Goal: Information Seeking & Learning: Learn about a topic

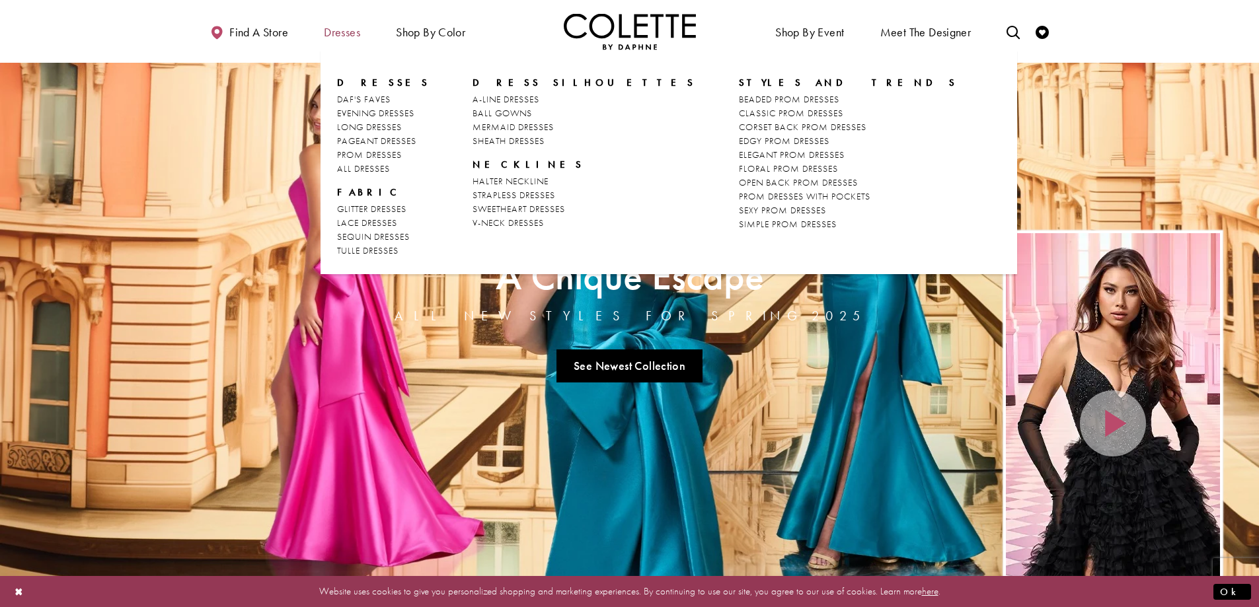
click at [341, 36] on span "Dresses" at bounding box center [342, 32] width 36 height 13
click at [345, 30] on span "Dresses" at bounding box center [342, 32] width 36 height 13
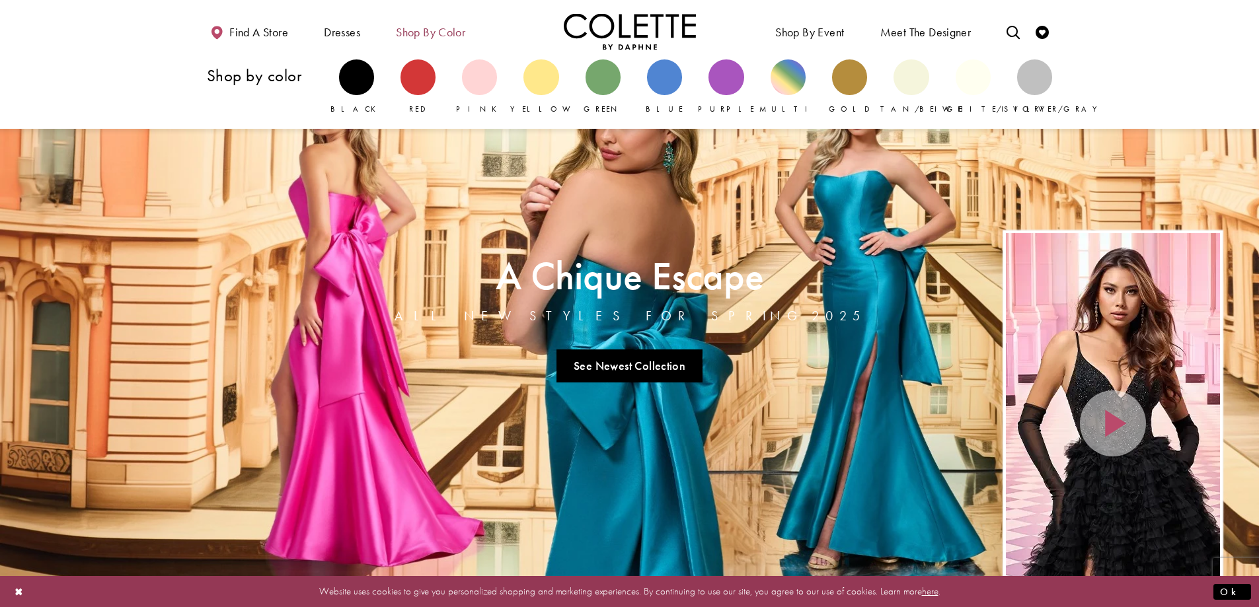
click at [438, 34] on span "Shop by color" at bounding box center [430, 32] width 69 height 13
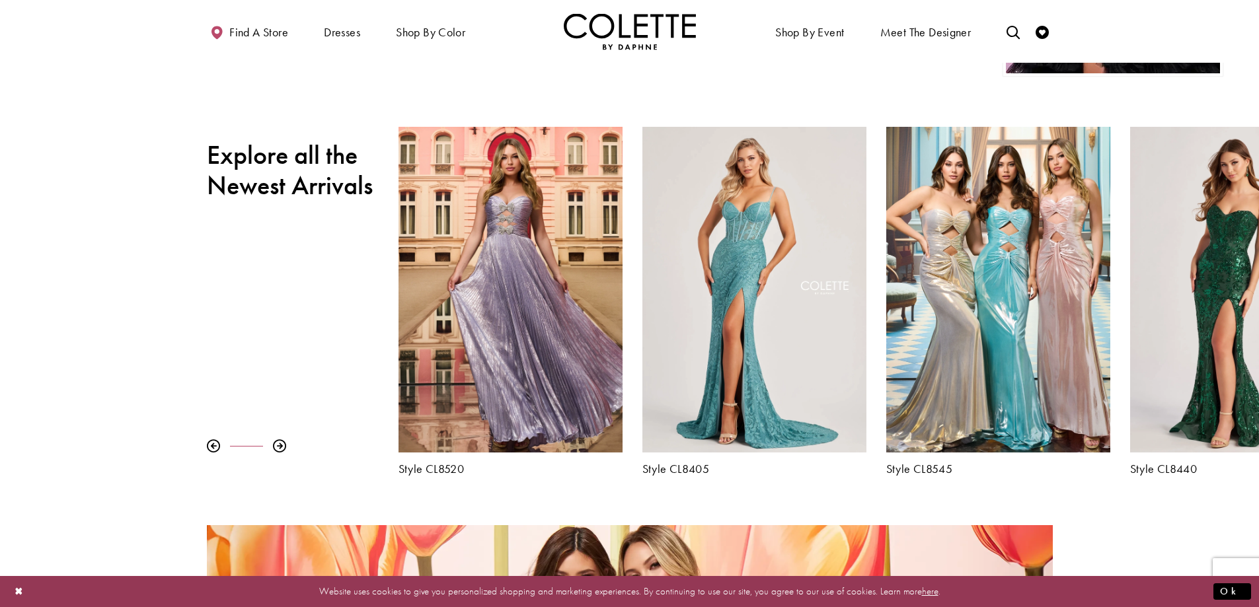
scroll to position [595, 0]
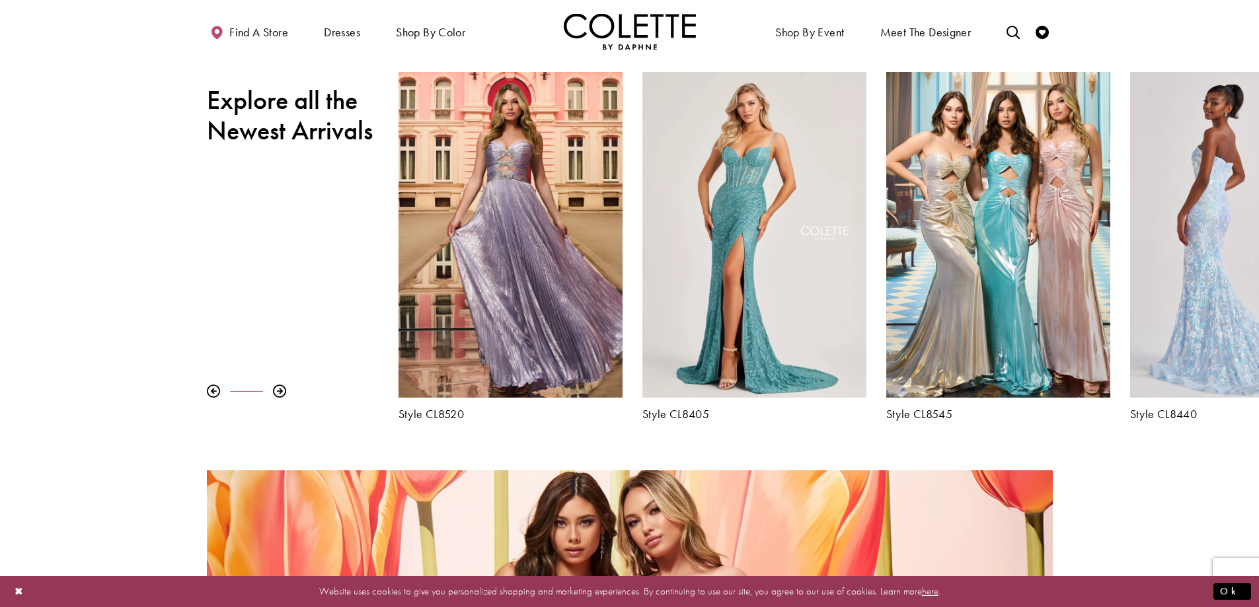
click at [1216, 234] on div "Visit Colette by Daphne Style No. CL8440 Page" at bounding box center [1242, 235] width 224 height 326
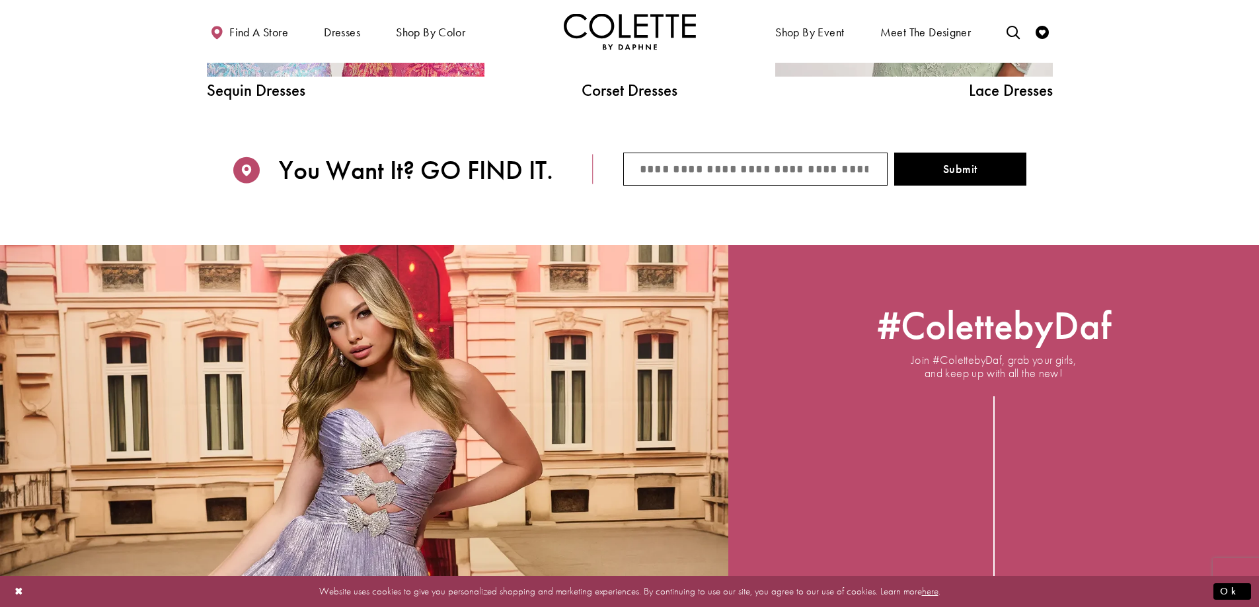
scroll to position [1916, 0]
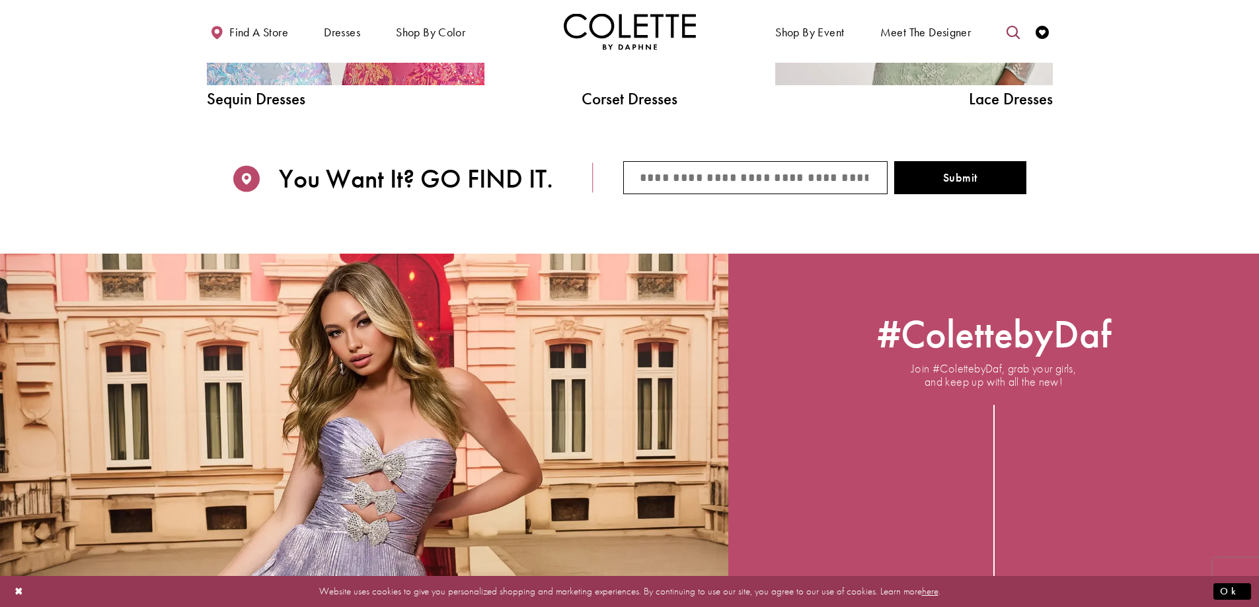
click at [1007, 28] on icon "Toggle search" at bounding box center [1012, 32] width 13 height 13
click at [954, 31] on input "Search" at bounding box center [945, 32] width 159 height 20
type input "******"
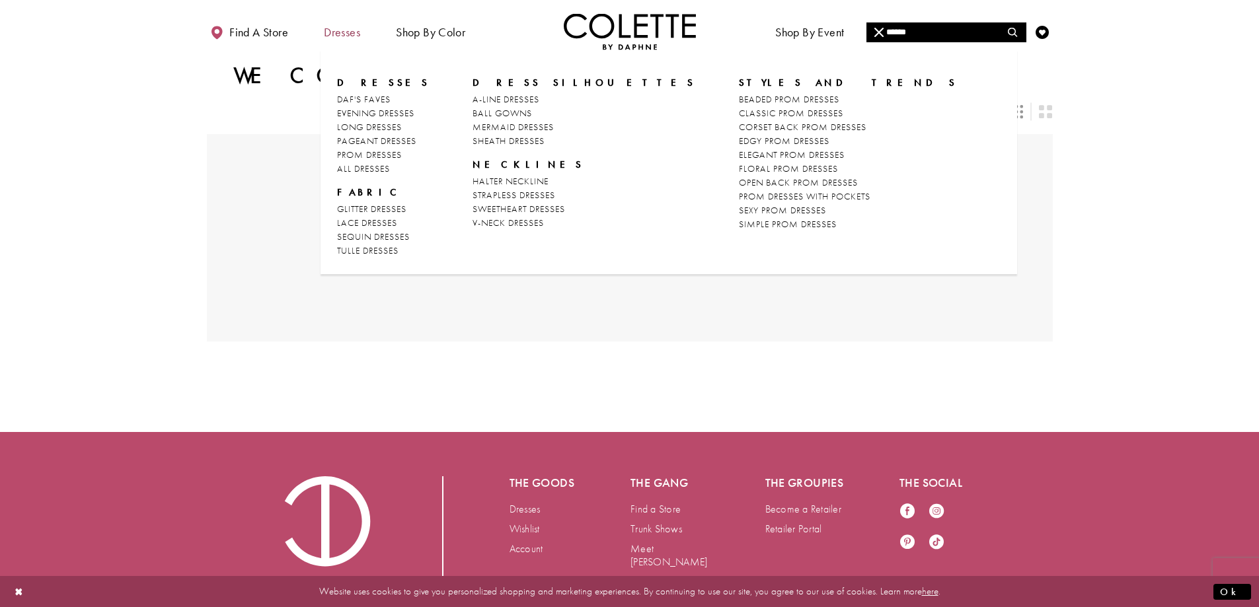
click at [347, 35] on span "Dresses" at bounding box center [342, 32] width 36 height 13
click at [385, 153] on span "PROM DRESSES" at bounding box center [369, 155] width 65 height 12
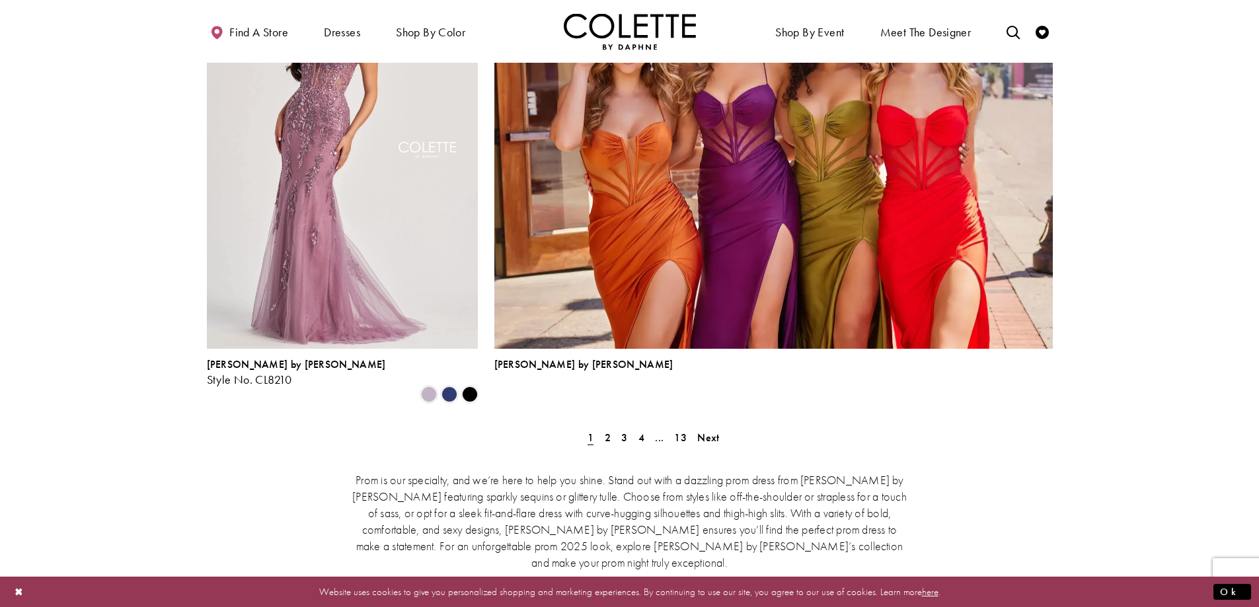
scroll to position [2973, 0]
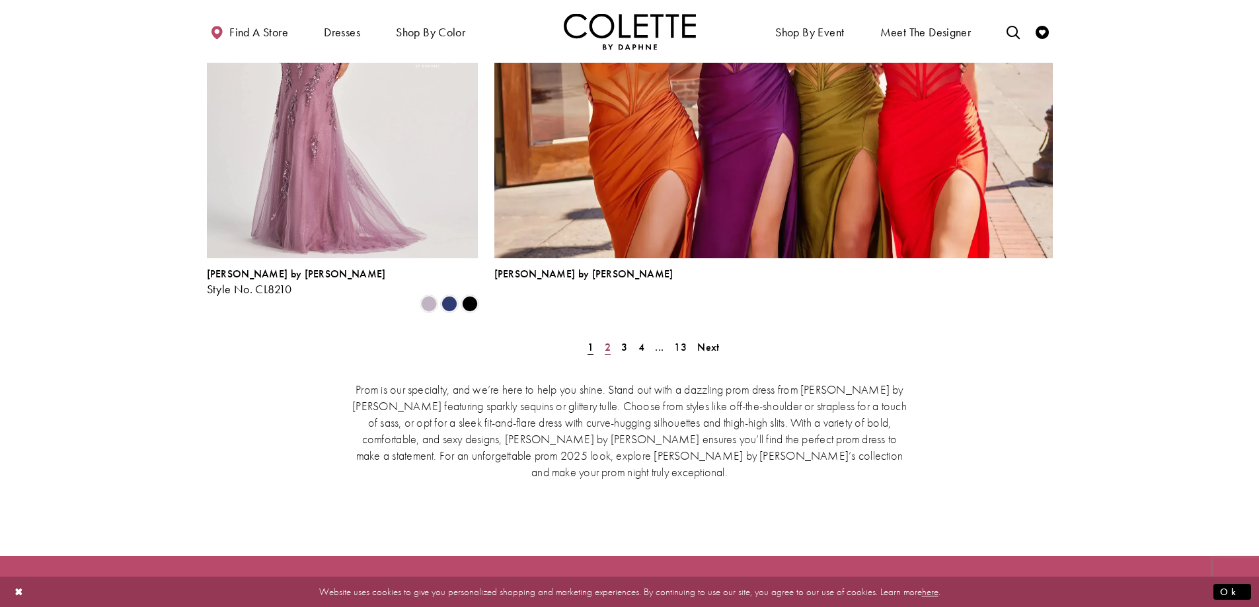
click at [606, 340] on span "2" at bounding box center [608, 347] width 6 height 14
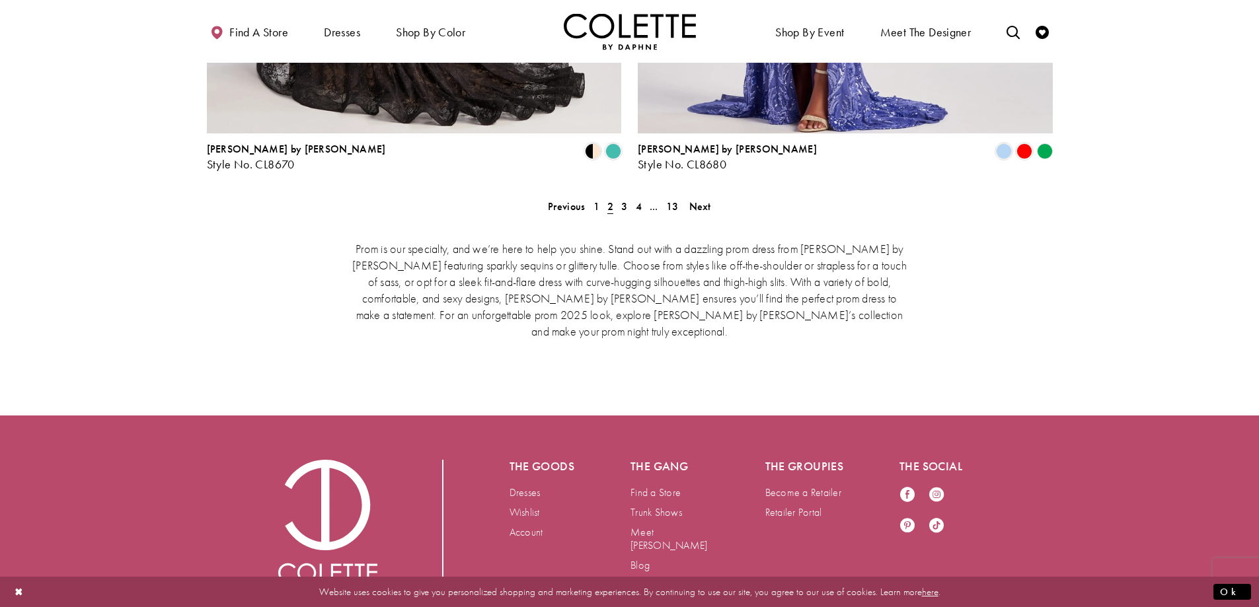
scroll to position [2822, 0]
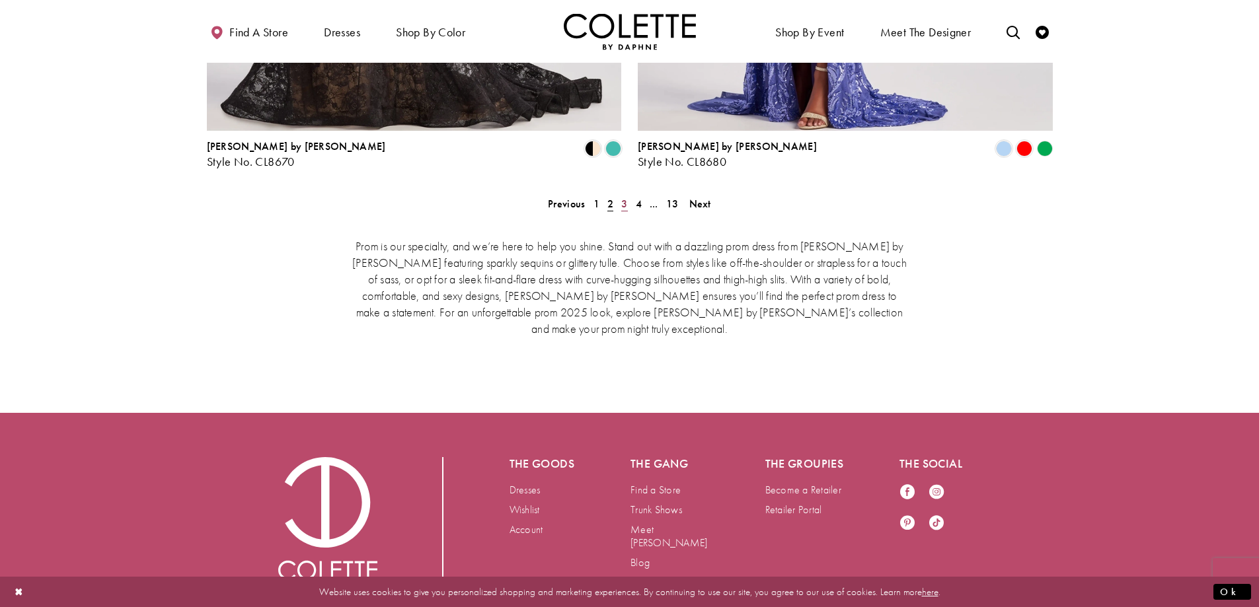
click at [620, 194] on link "3" at bounding box center [624, 203] width 14 height 19
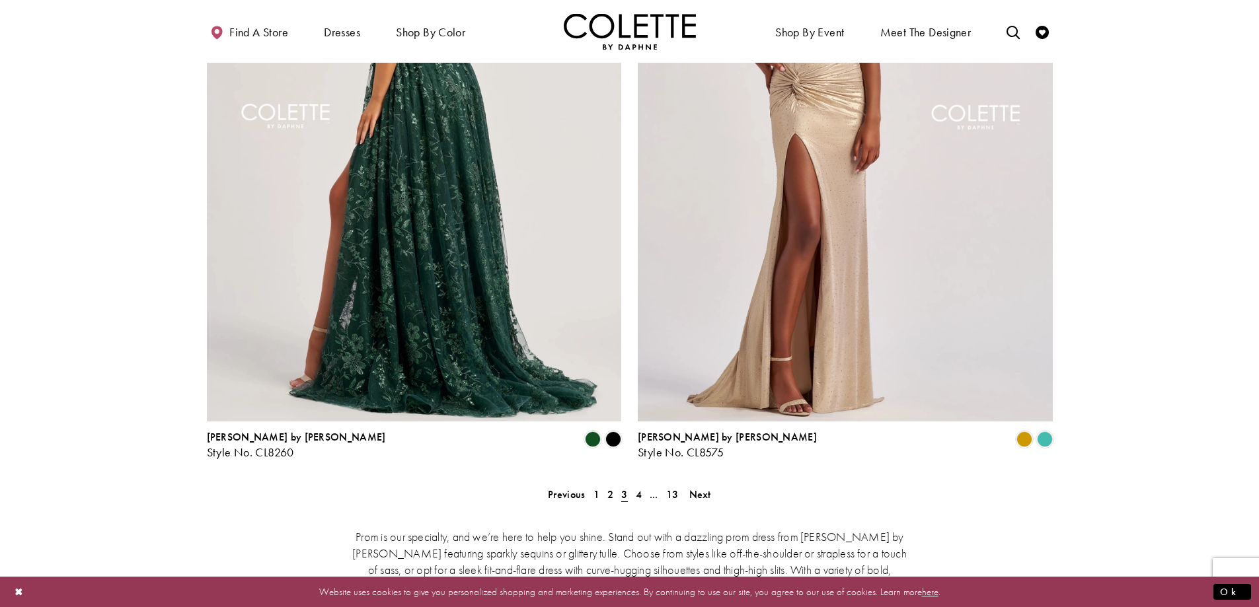
scroll to position [2717, 0]
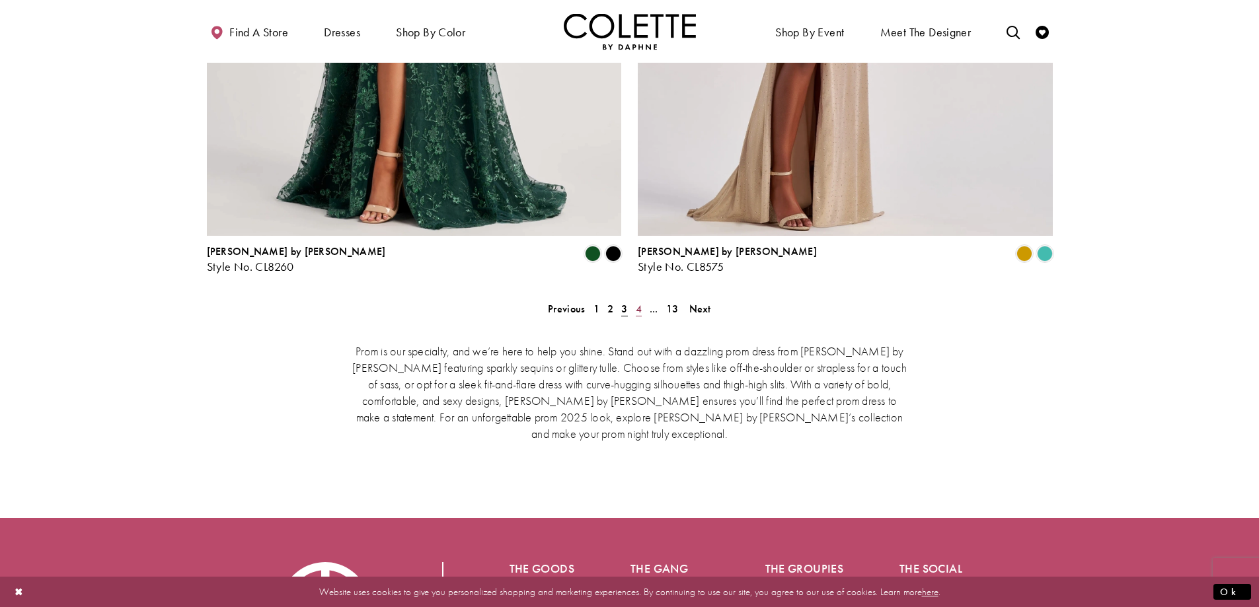
click at [638, 302] on span "4" at bounding box center [639, 309] width 6 height 14
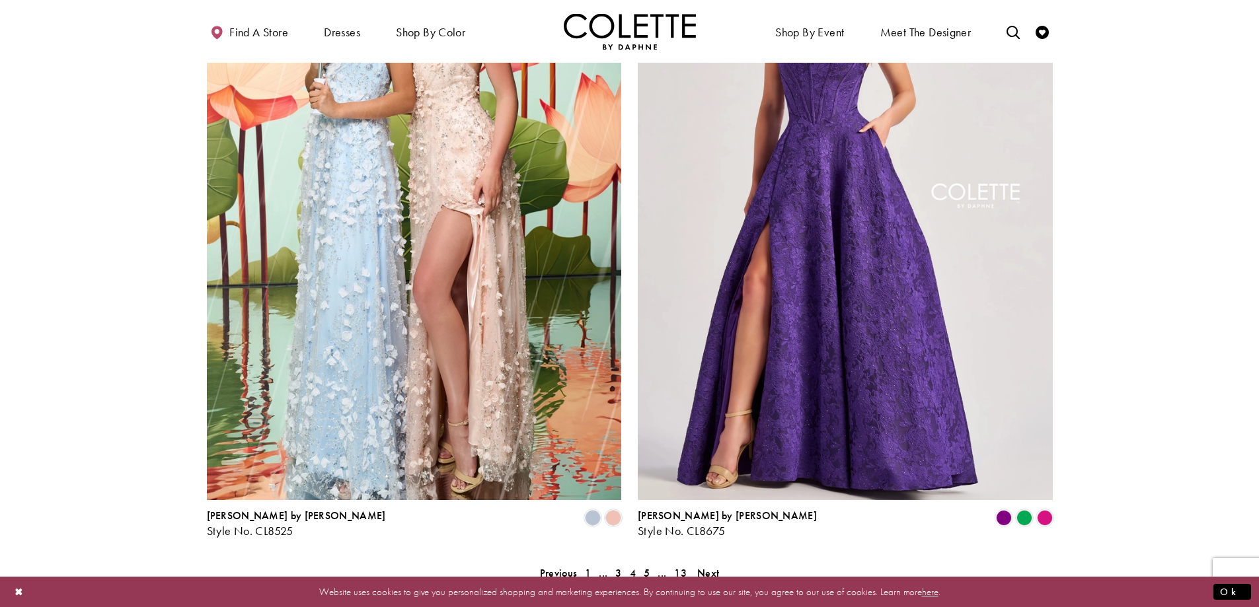
scroll to position [2717, 0]
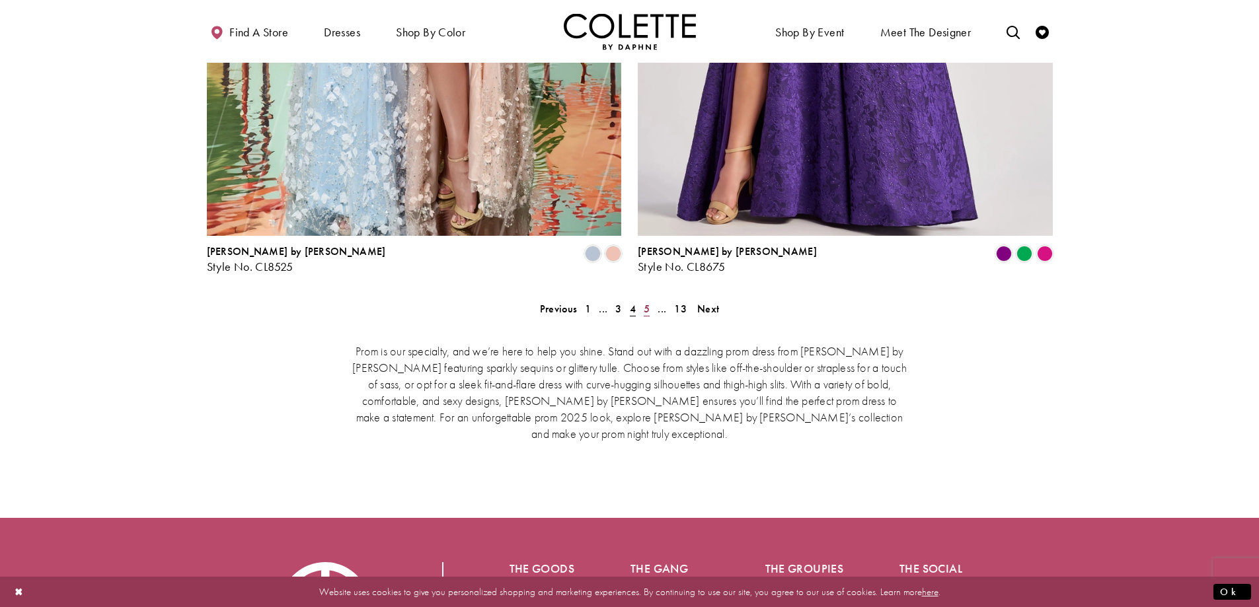
click at [644, 302] on span "5" at bounding box center [647, 309] width 6 height 14
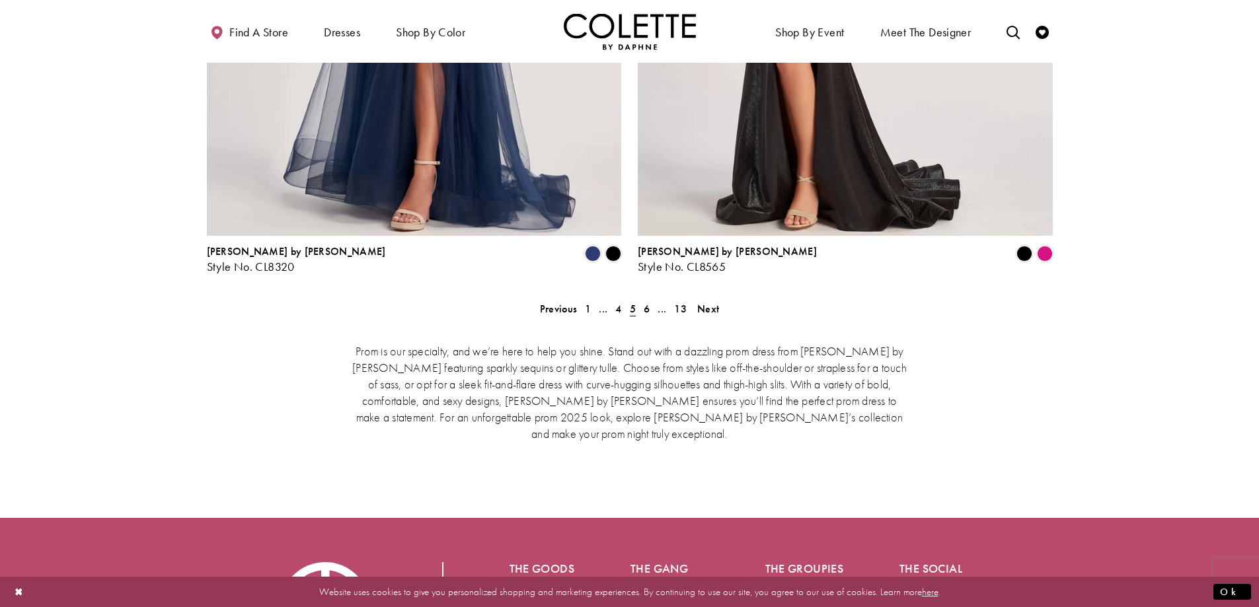
scroll to position [2651, 0]
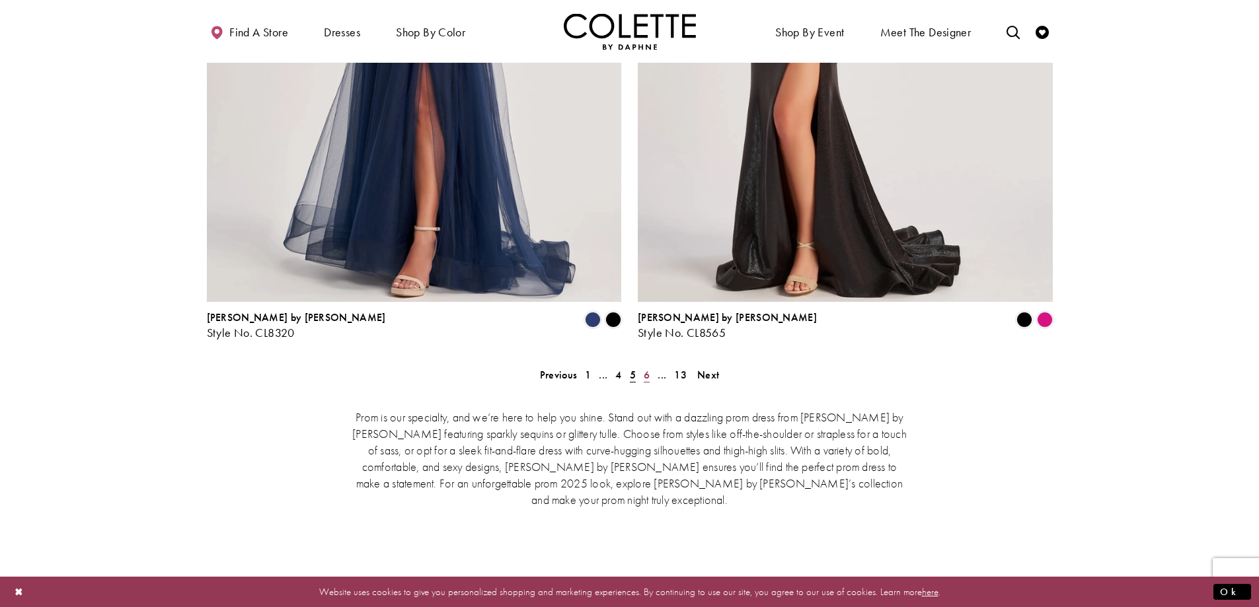
click at [649, 368] on span "6" at bounding box center [647, 375] width 6 height 14
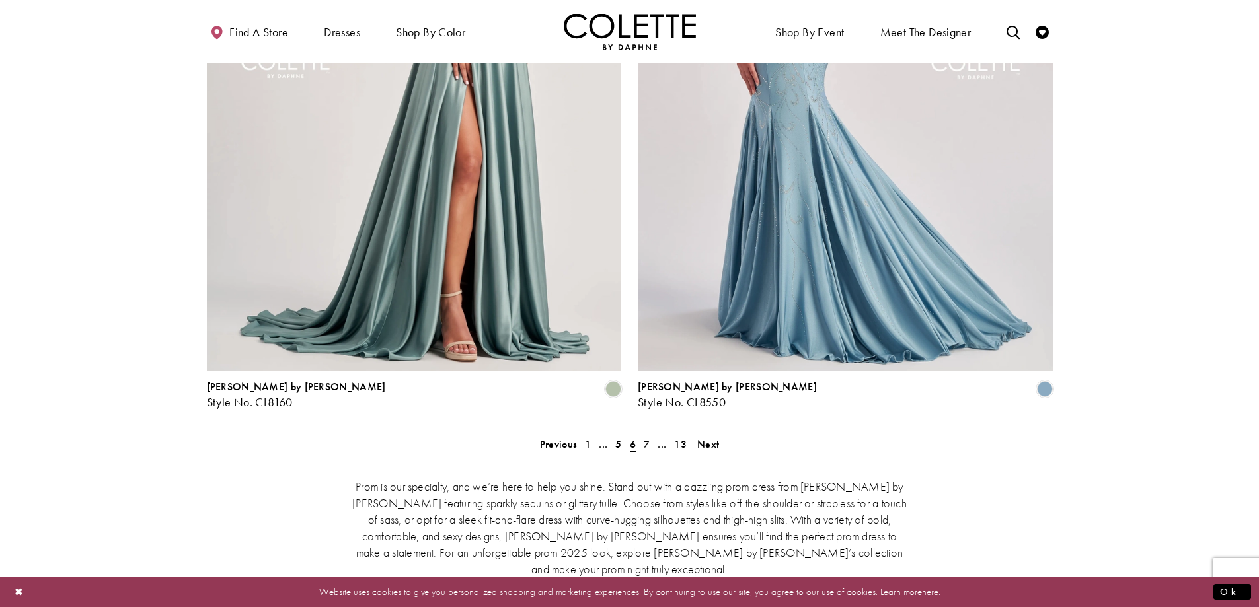
scroll to position [2585, 0]
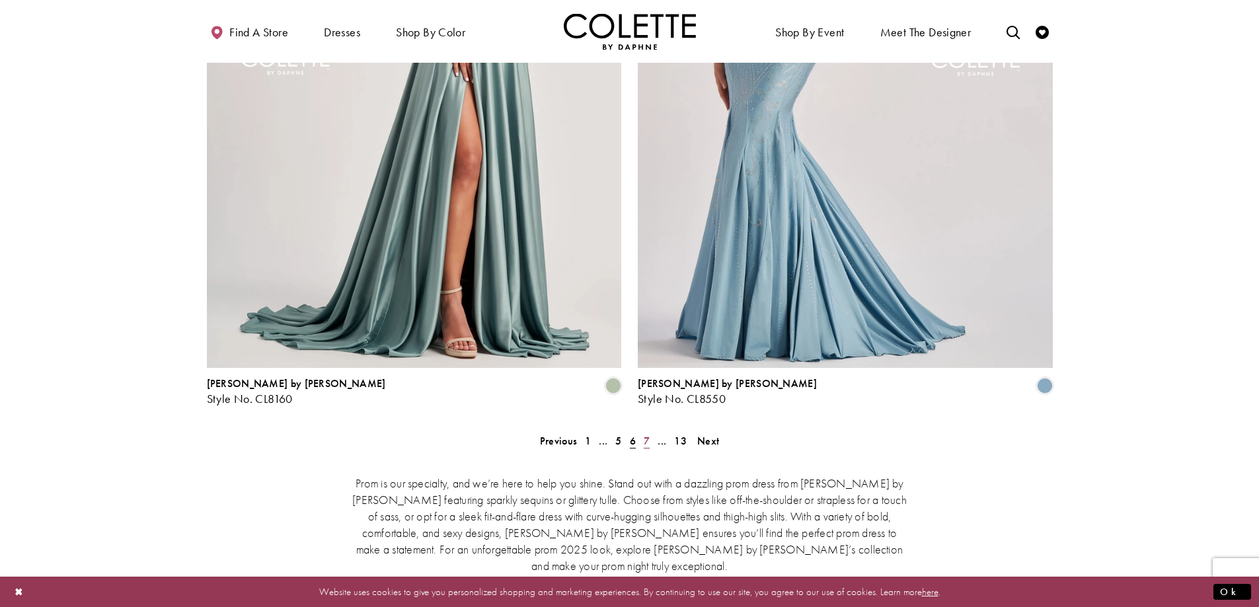
click at [642, 431] on link "7" at bounding box center [647, 440] width 14 height 19
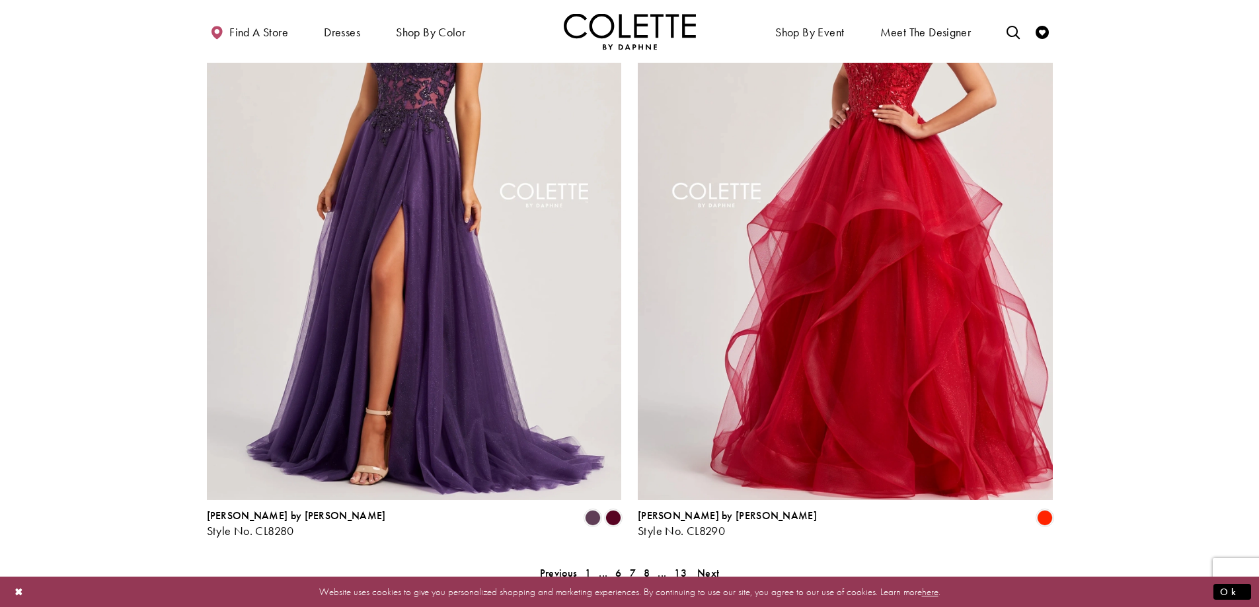
scroll to position [2717, 0]
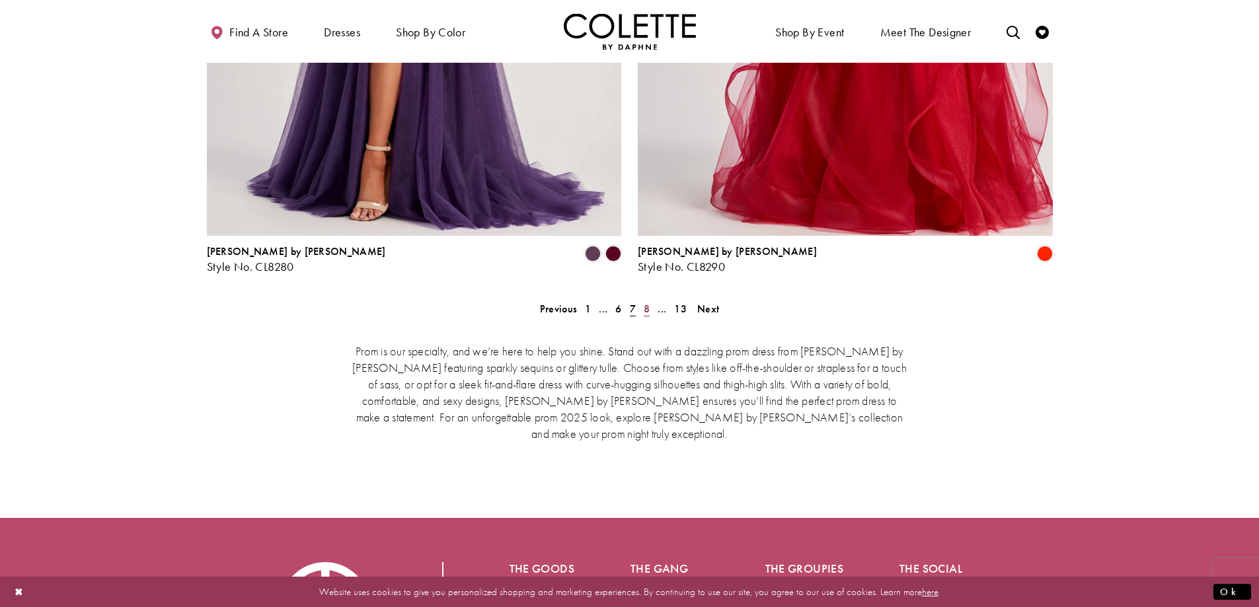
click at [647, 302] on span "8" at bounding box center [647, 309] width 6 height 14
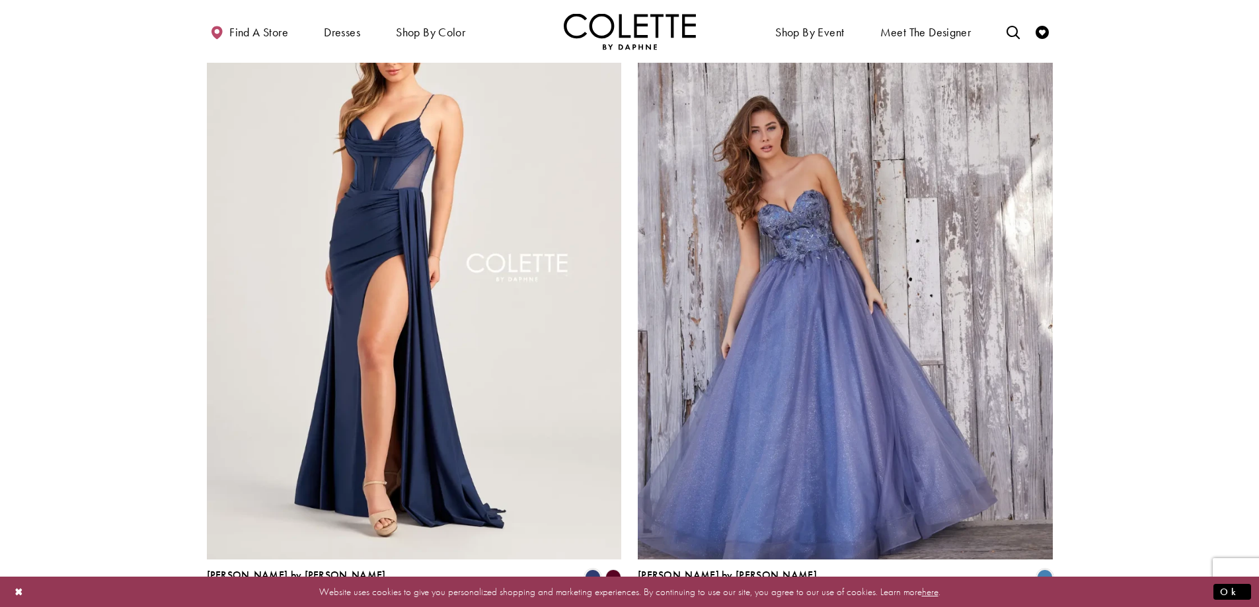
scroll to position [2519, 0]
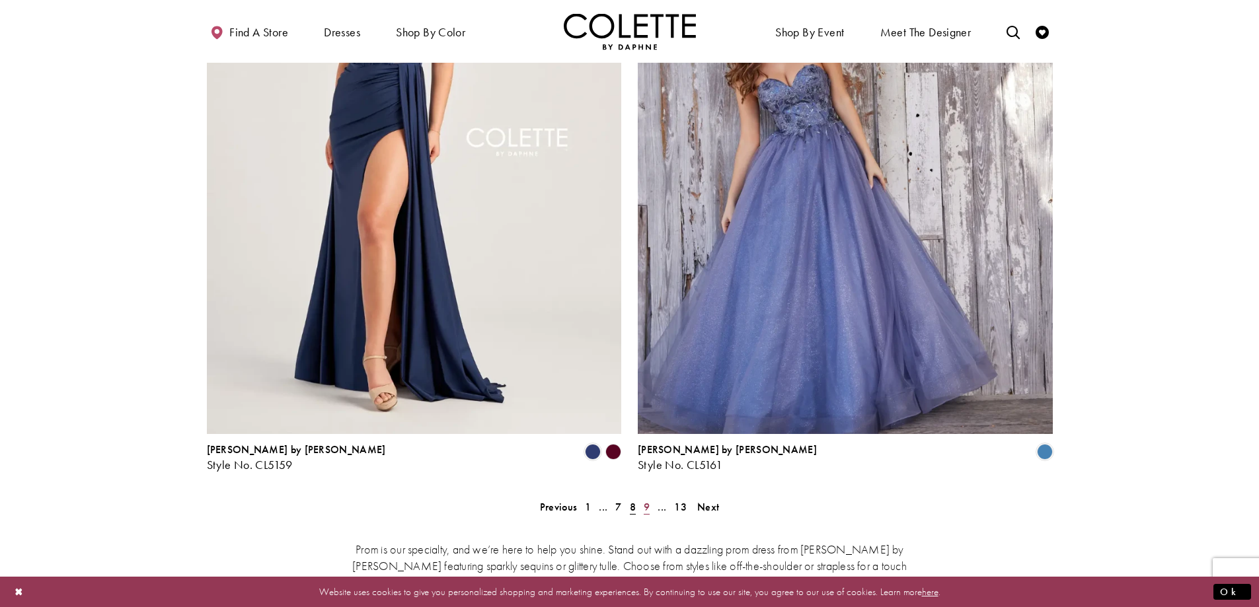
click at [646, 500] on span "9" at bounding box center [647, 507] width 6 height 14
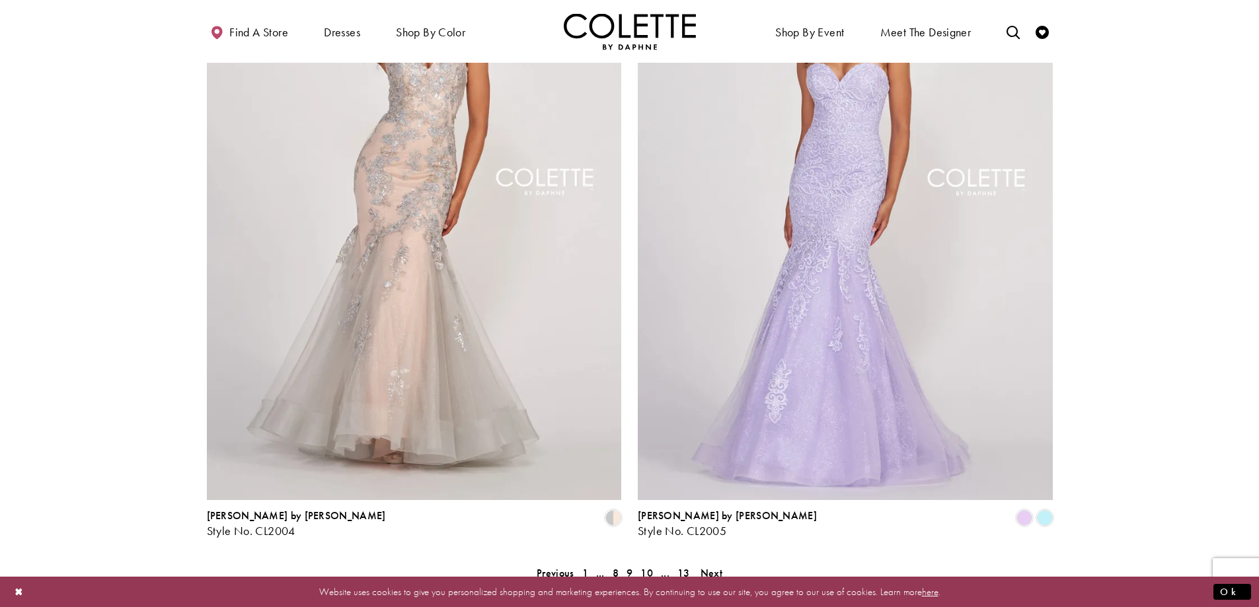
scroll to position [2519, 0]
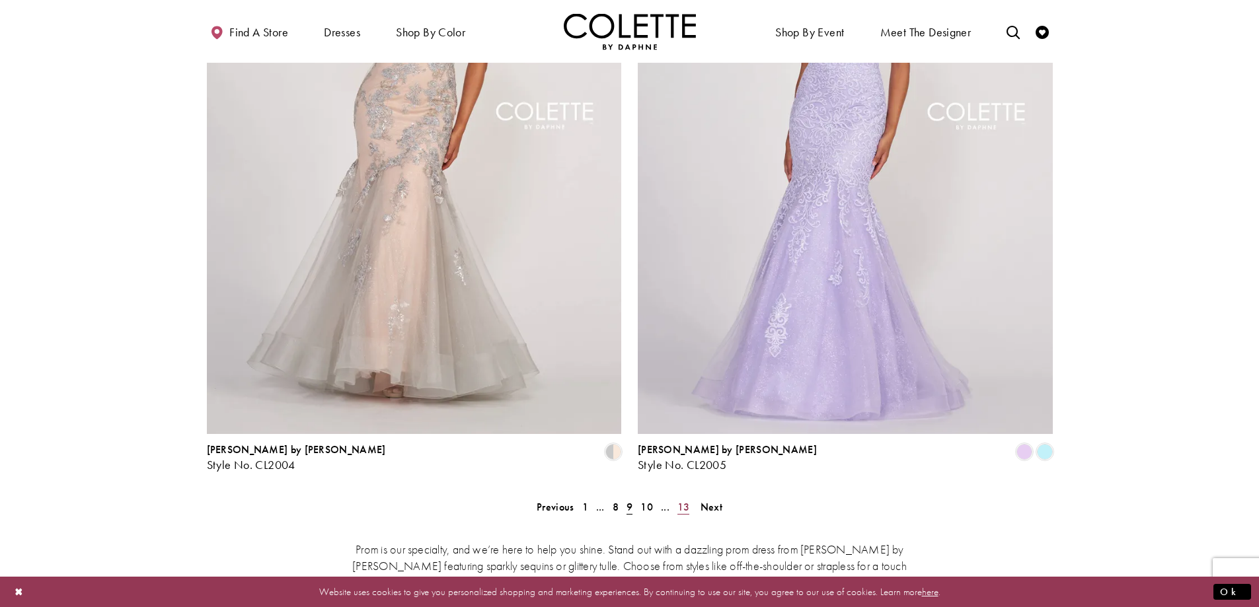
click at [680, 500] on span "13" at bounding box center [683, 507] width 13 height 14
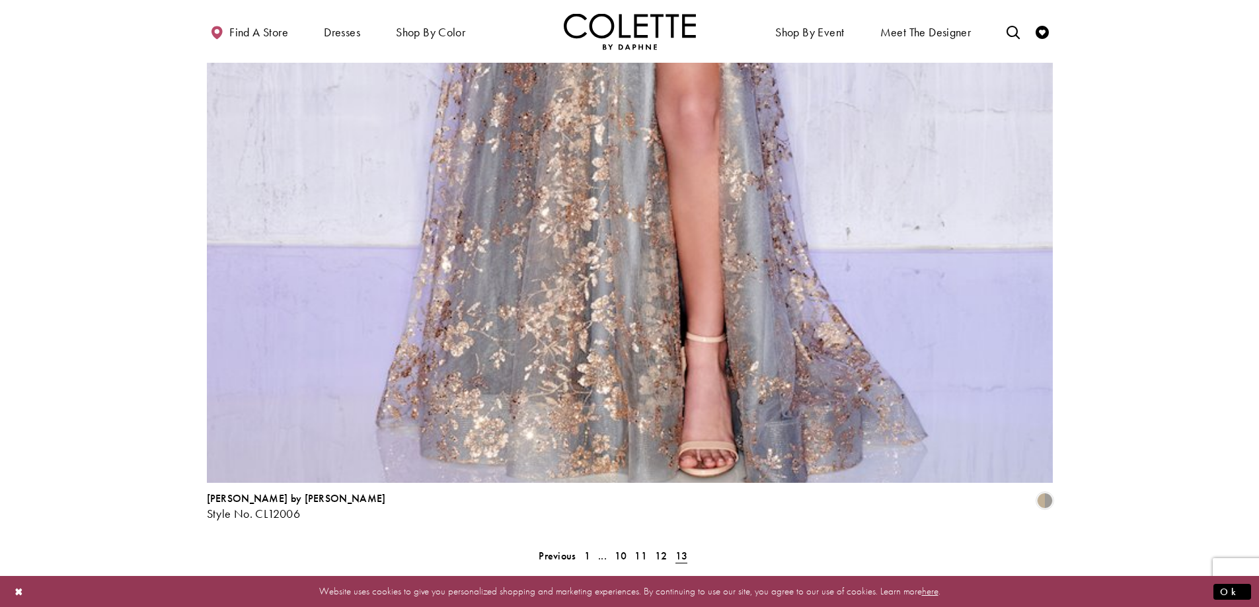
scroll to position [2717, 0]
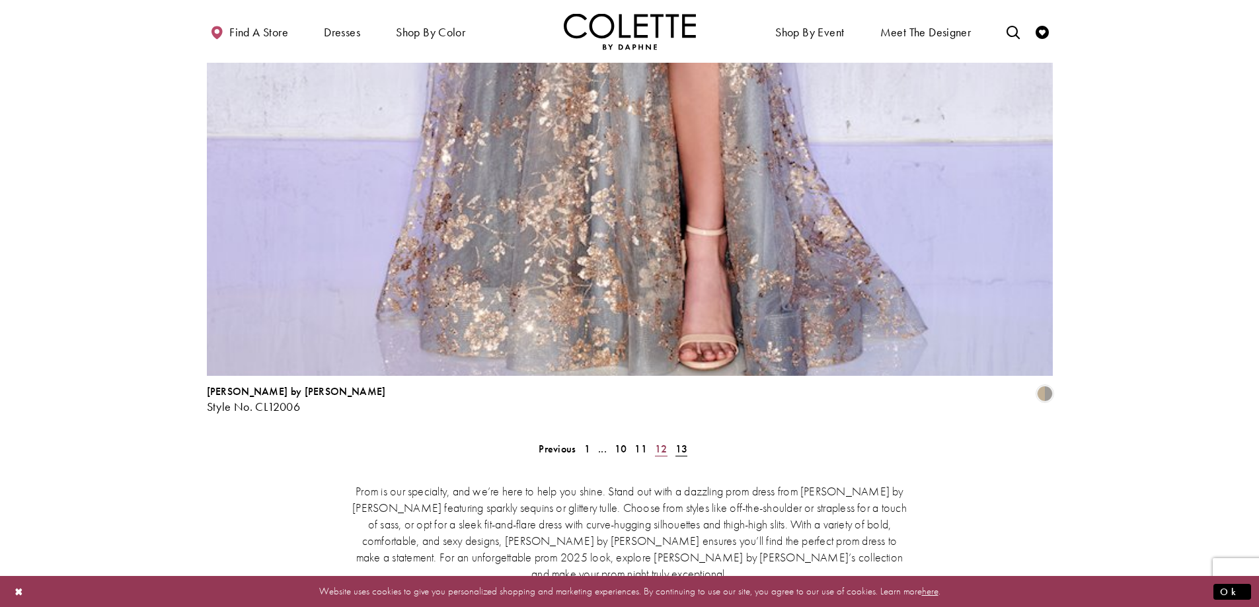
click at [656, 442] on span "12" at bounding box center [661, 449] width 13 height 14
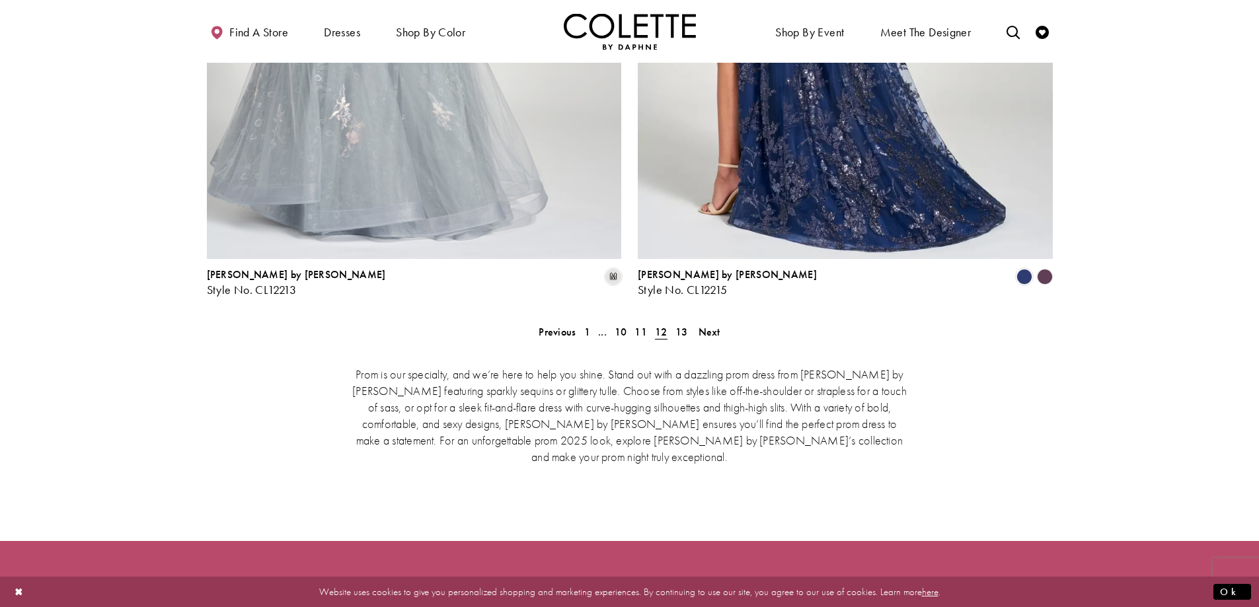
scroll to position [2717, 0]
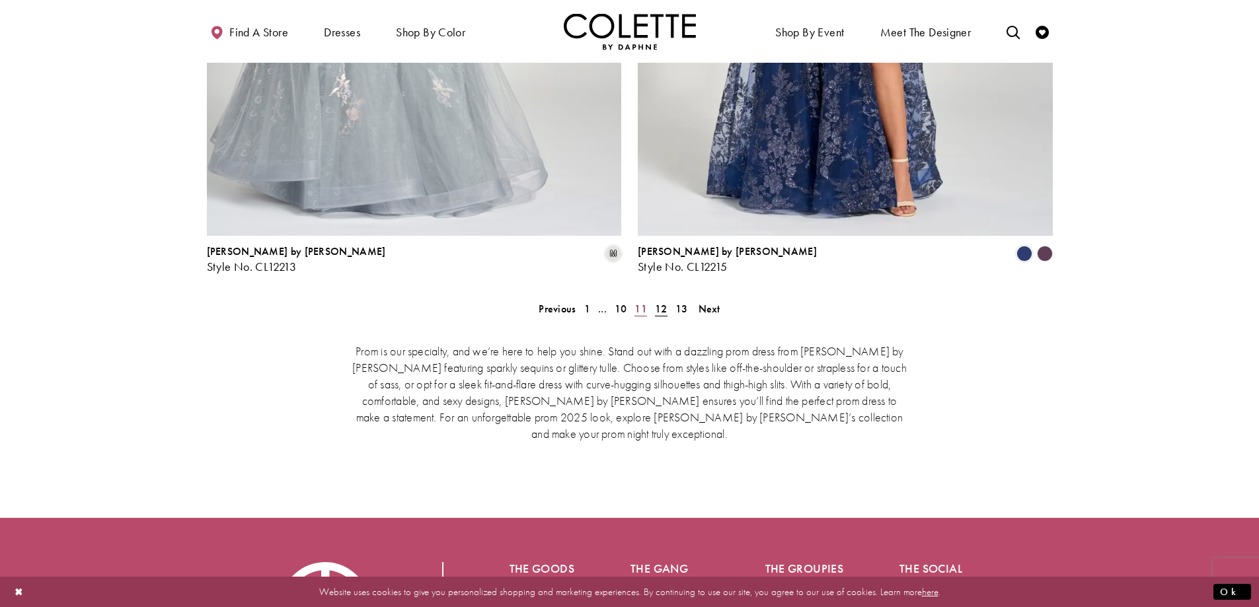
click at [637, 302] on span "11" at bounding box center [640, 309] width 13 height 14
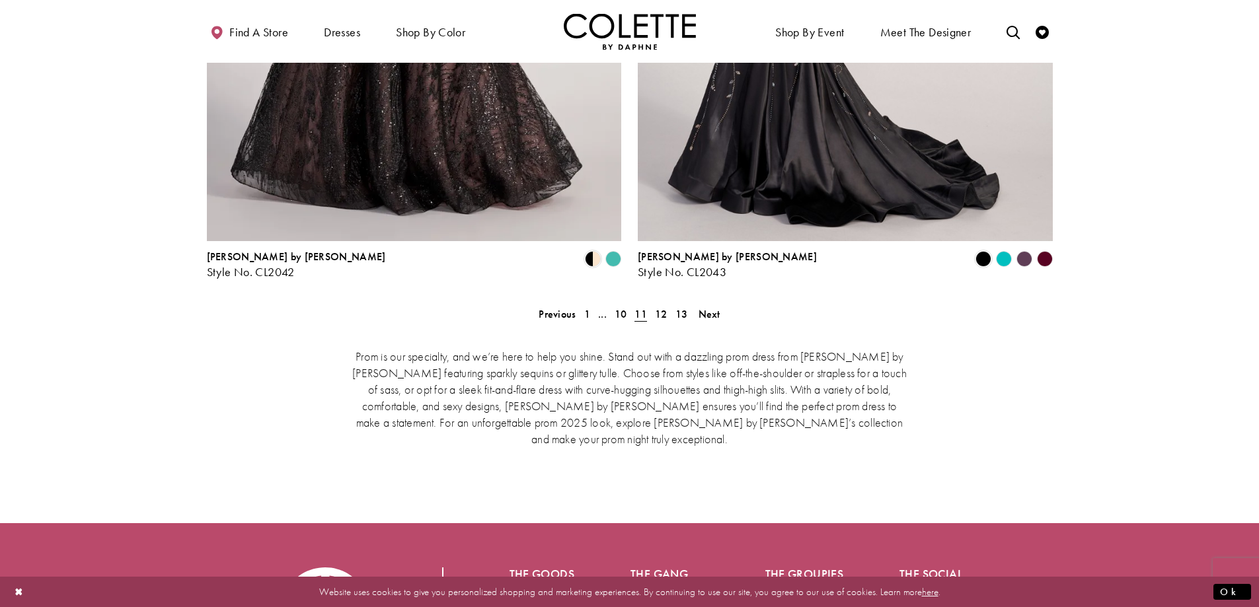
scroll to position [2717, 0]
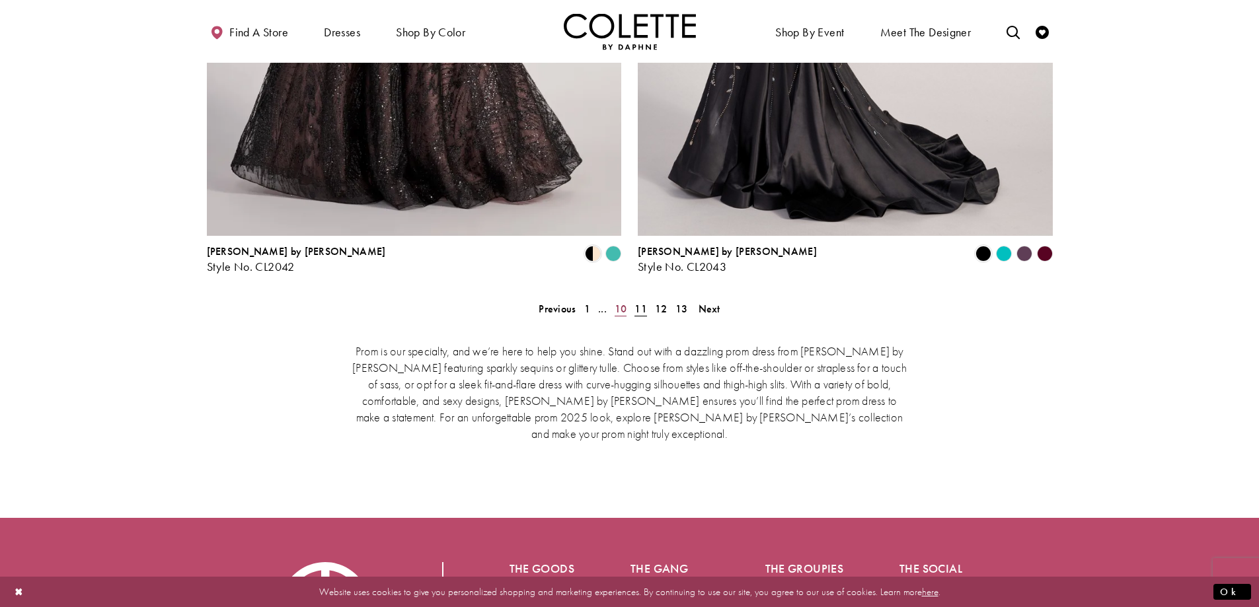
click at [619, 302] on span "10" at bounding box center [620, 309] width 13 height 14
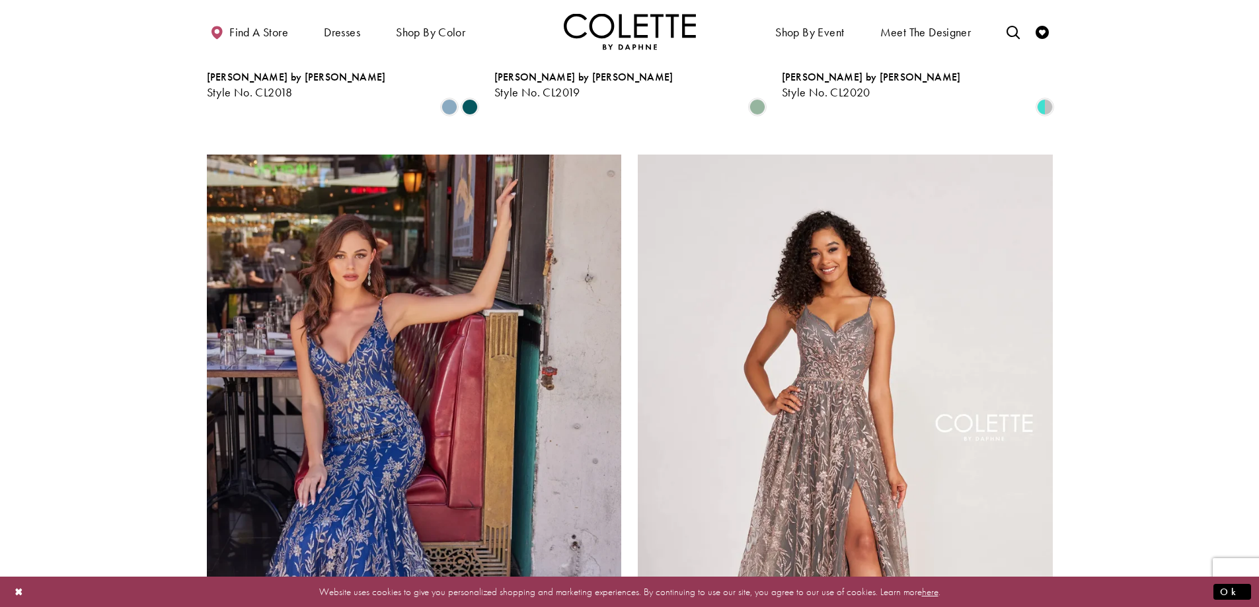
scroll to position [2453, 0]
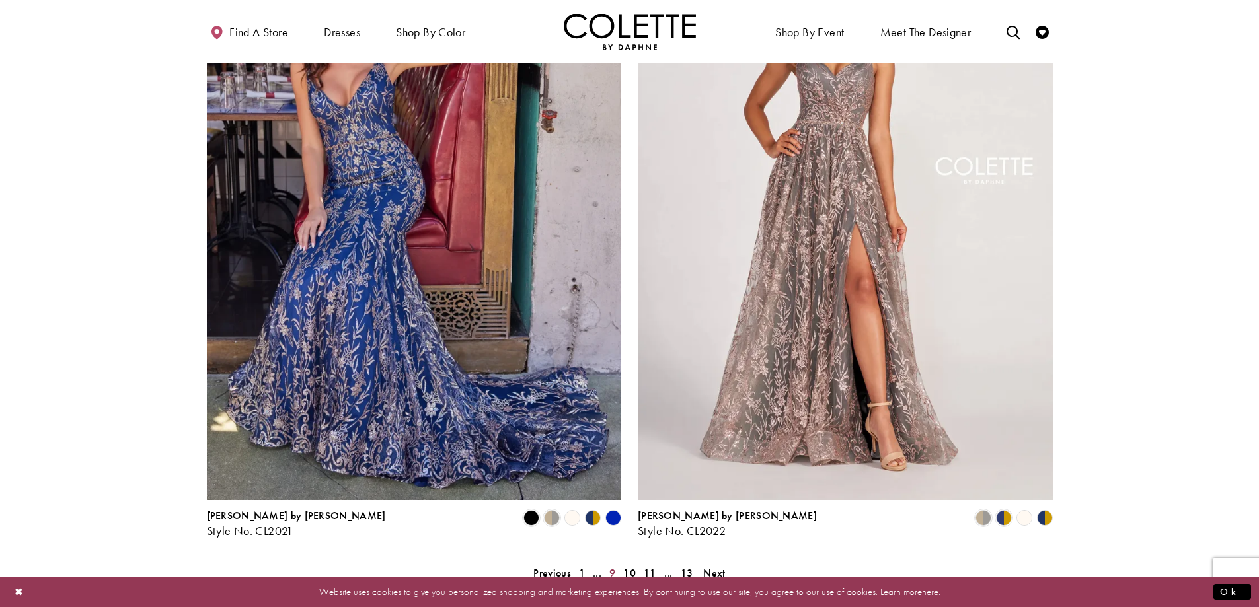
click at [610, 566] on span "9" at bounding box center [612, 573] width 6 height 14
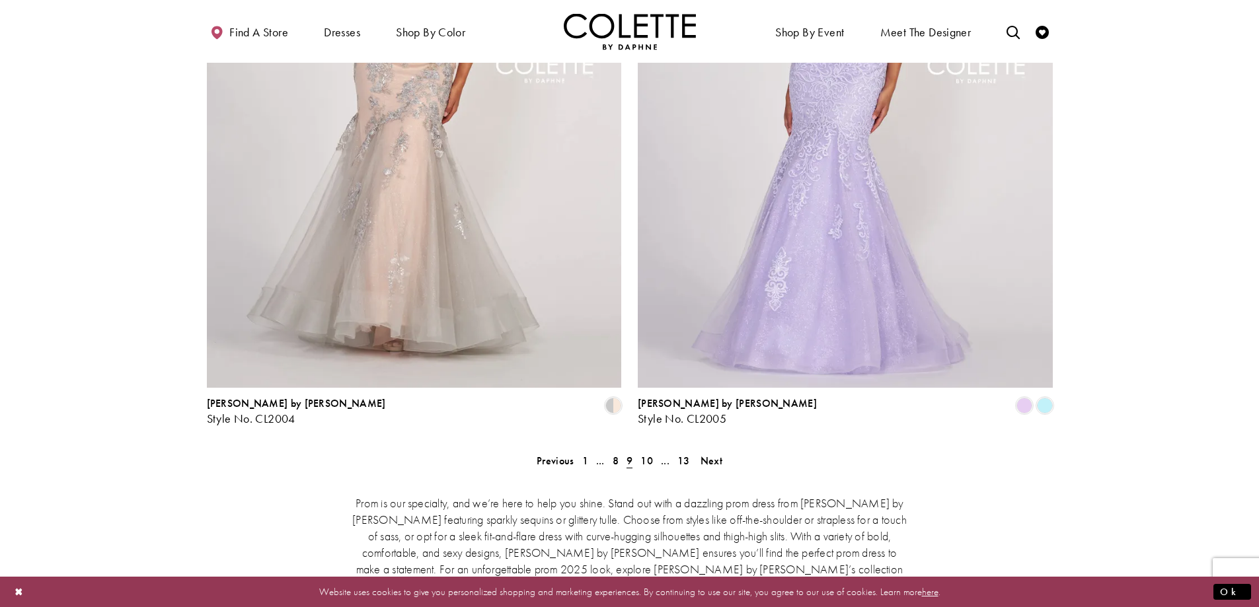
scroll to position [2651, 0]
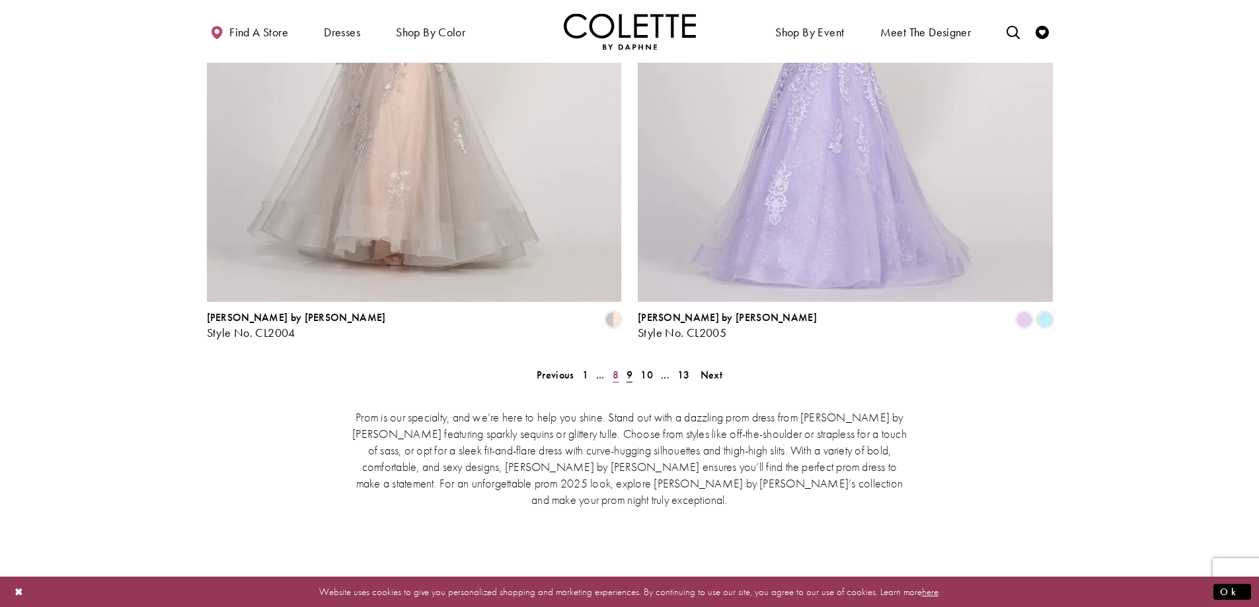
click at [612, 368] on span "8" at bounding box center [615, 375] width 6 height 14
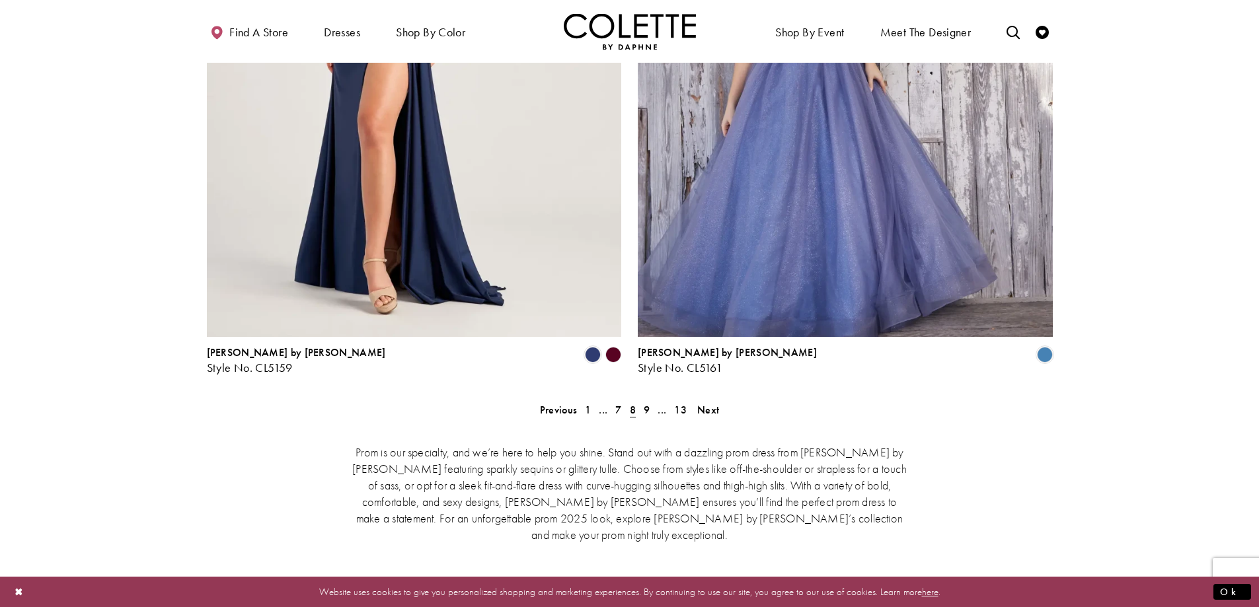
scroll to position [2651, 0]
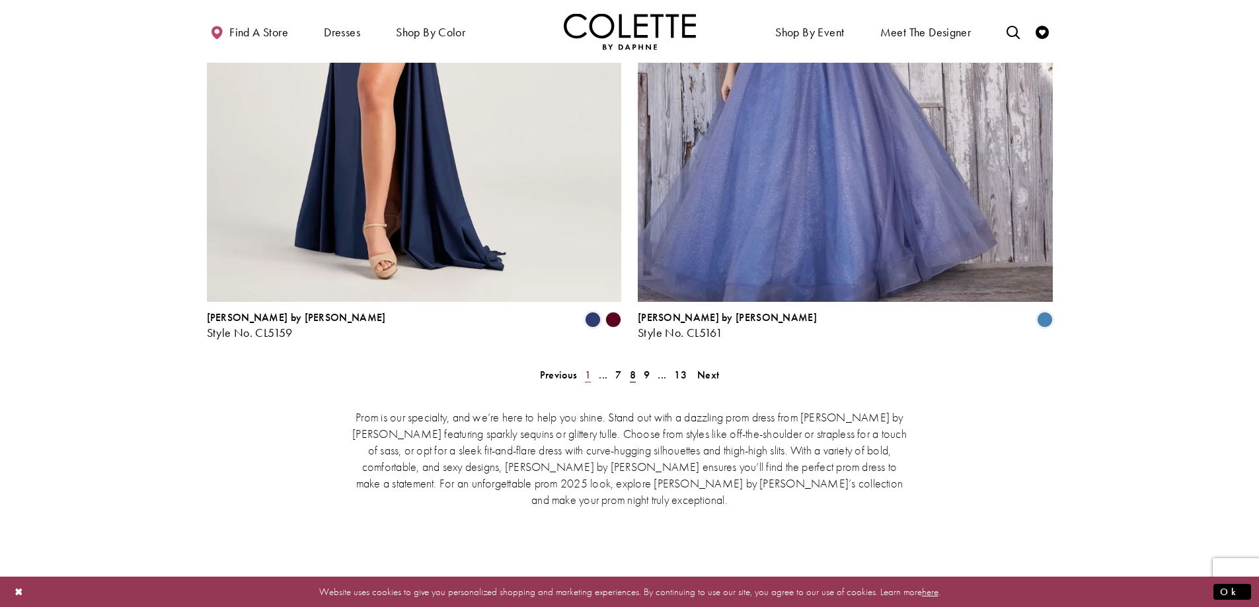
click at [587, 368] on span "1" at bounding box center [588, 375] width 6 height 14
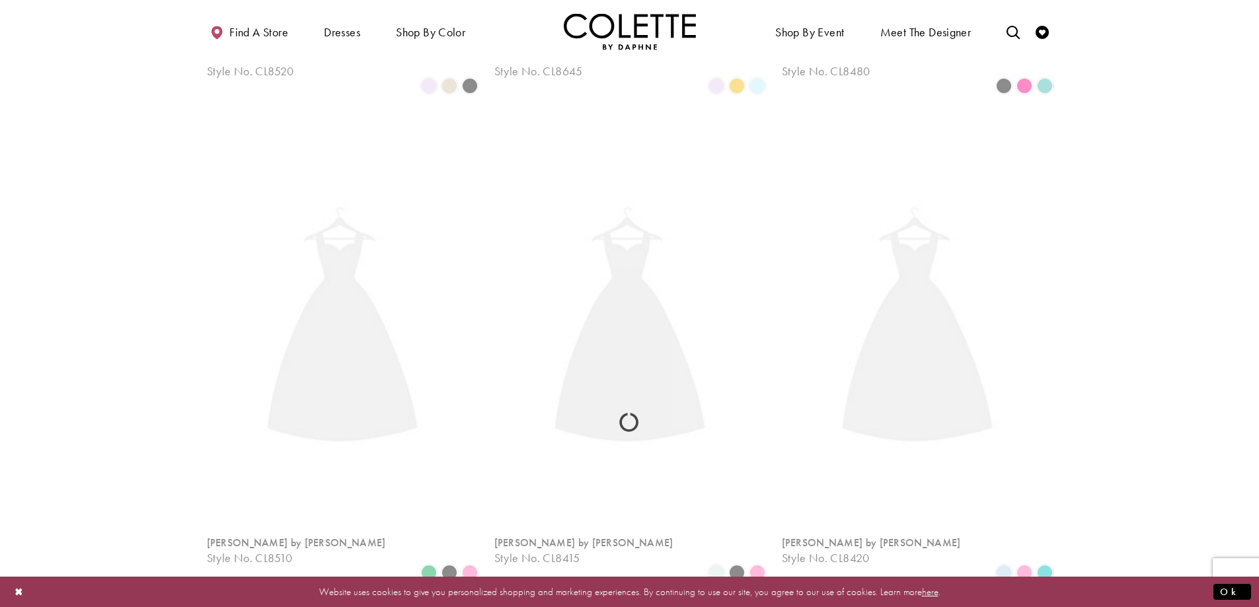
scroll to position [339, 0]
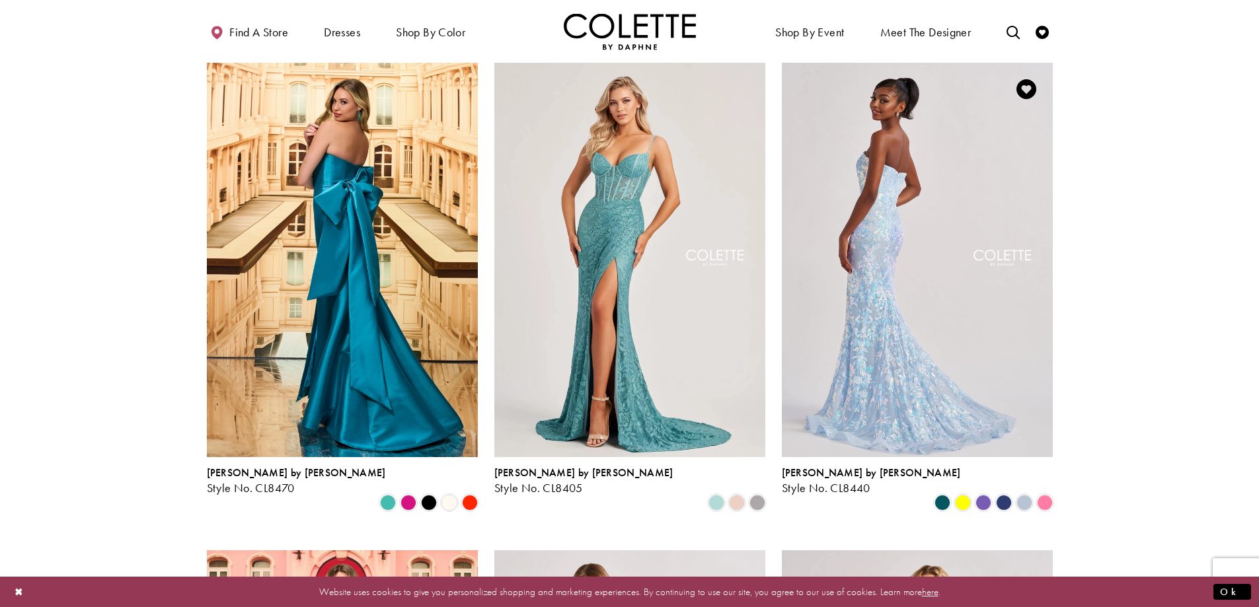
click at [867, 262] on img "Visit Colette by Daphne Style No. CL8440 Page" at bounding box center [917, 260] width 271 height 394
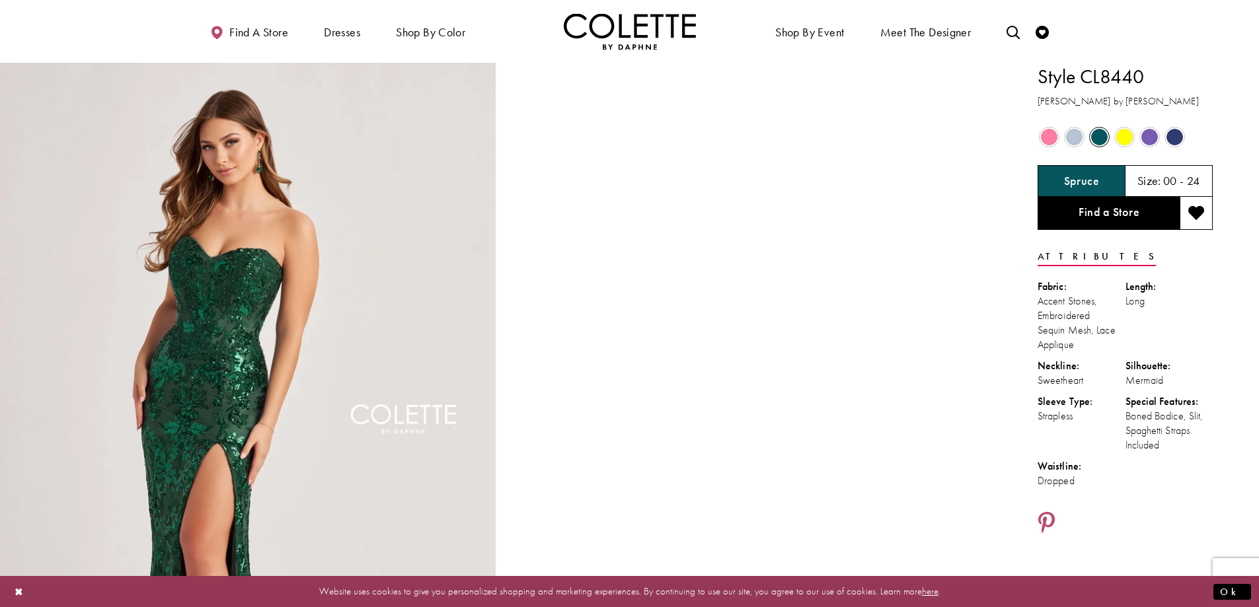
click at [1048, 137] on span "Product color controls state depends on size chosen" at bounding box center [1049, 137] width 17 height 17
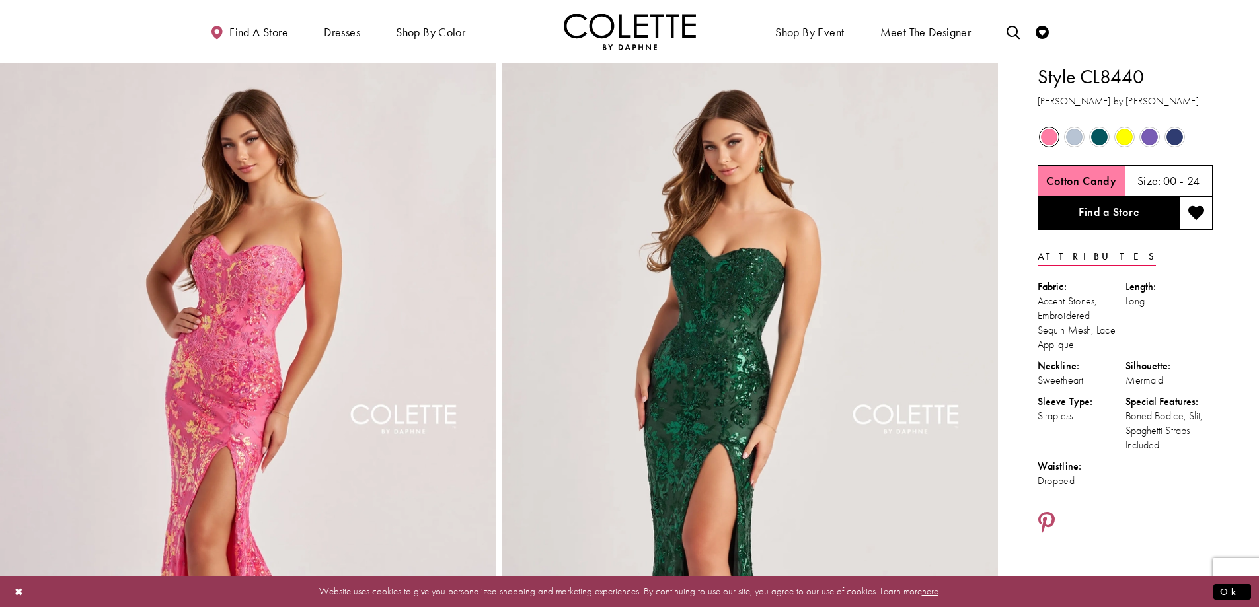
click at [1074, 135] on span "Product color controls state depends on size chosen" at bounding box center [1074, 137] width 17 height 17
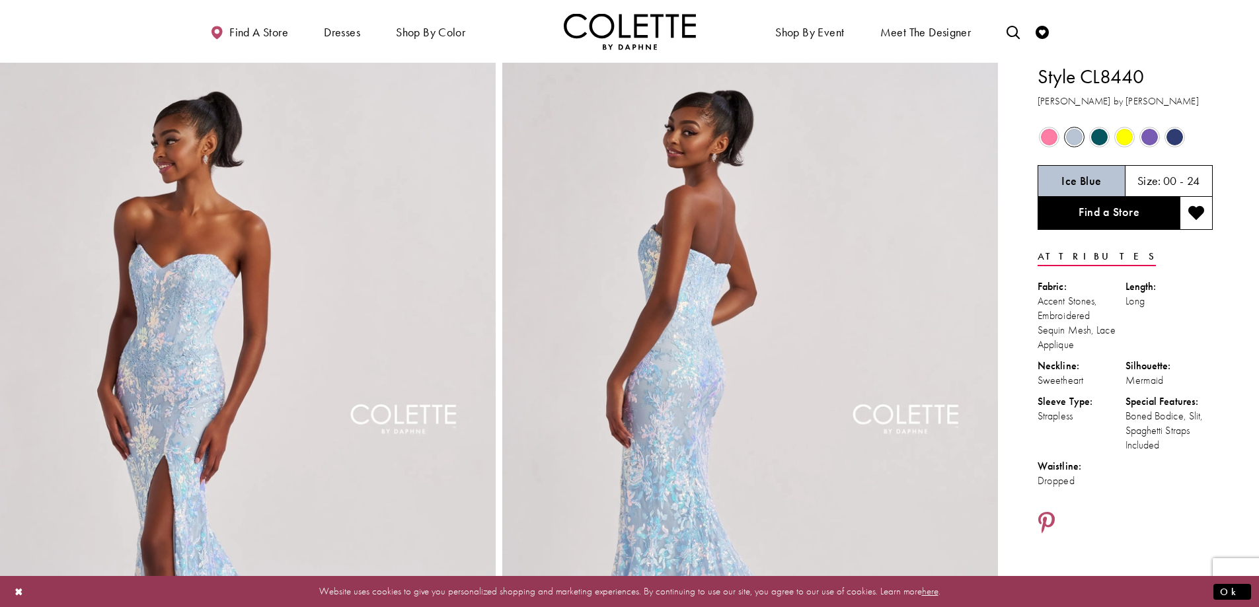
click at [1128, 135] on span "Product color controls state depends on size chosen" at bounding box center [1124, 137] width 17 height 17
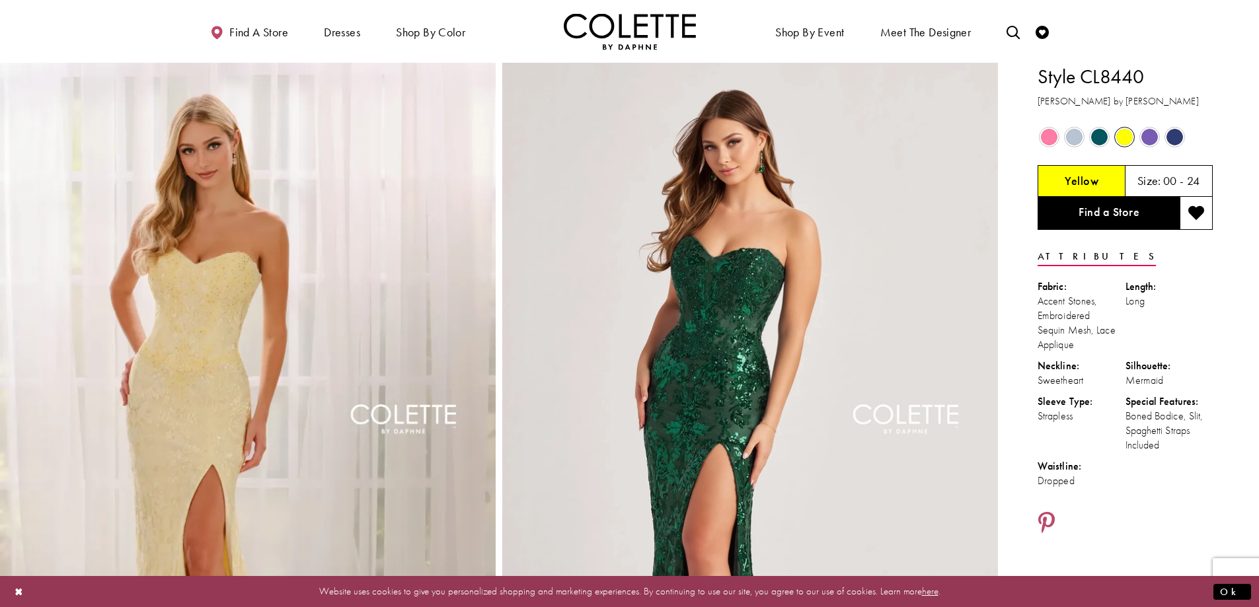
click at [1158, 137] on div "Out of Stock" at bounding box center [1149, 137] width 23 height 23
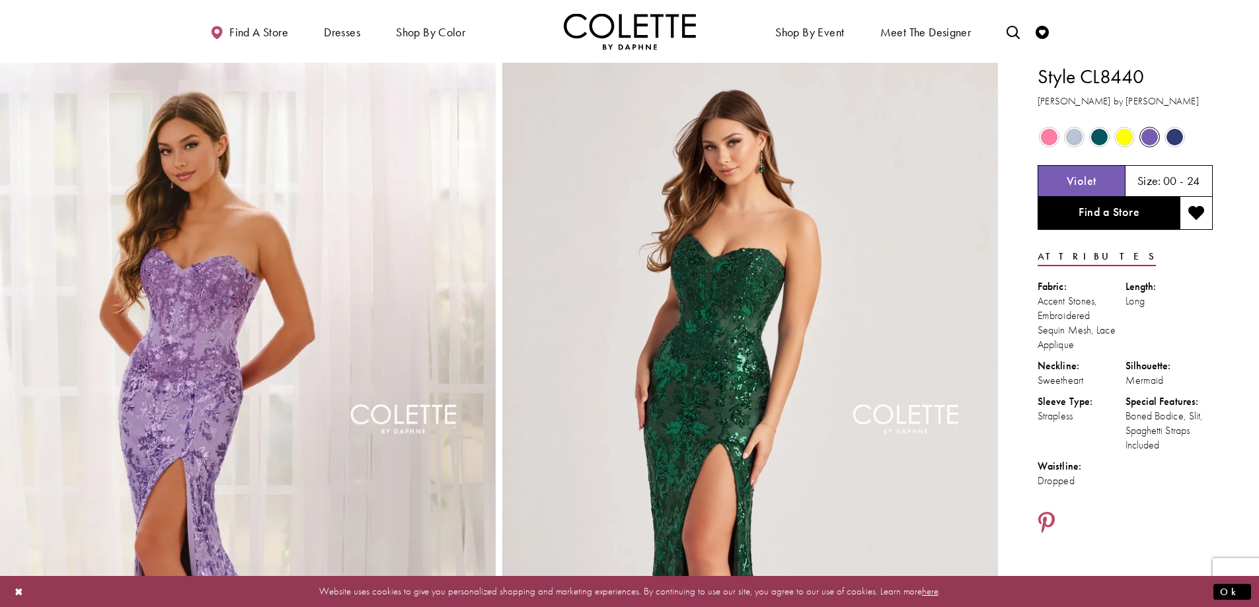
click at [1173, 133] on span "Product color controls state depends on size chosen" at bounding box center [1174, 137] width 17 height 17
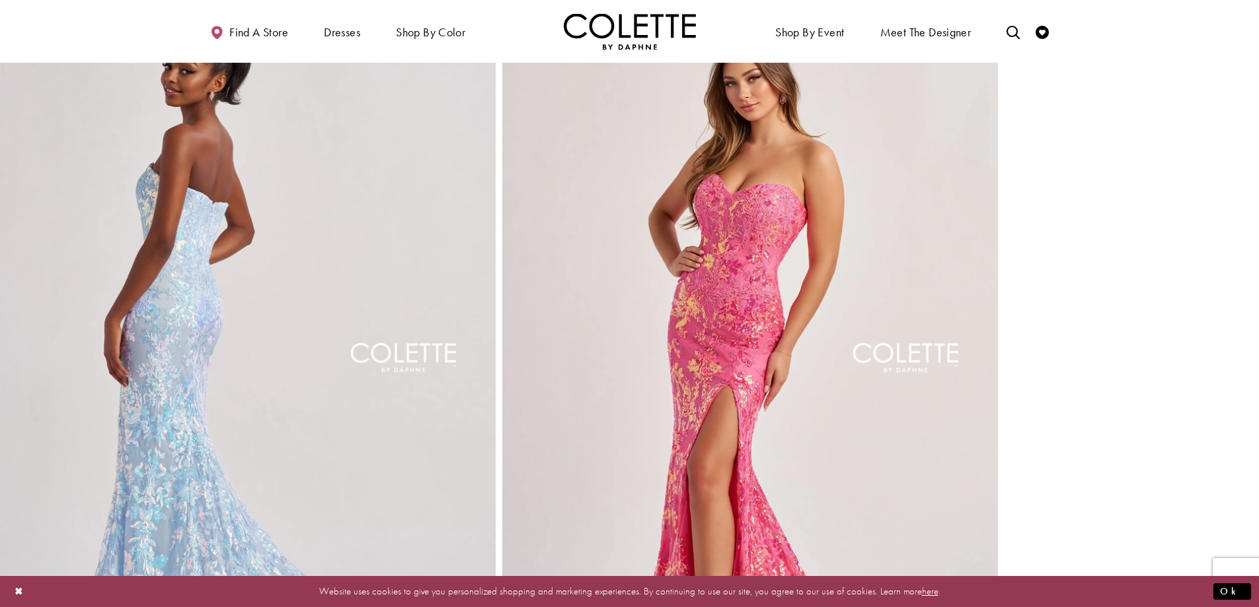
scroll to position [2180, 0]
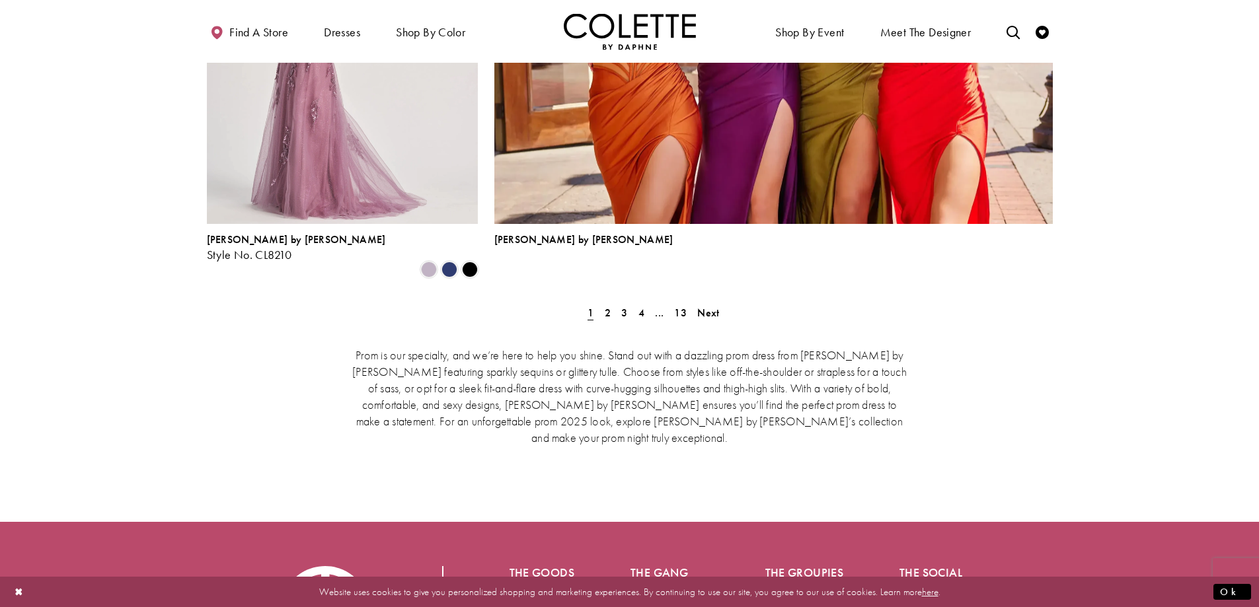
scroll to position [3085, 0]
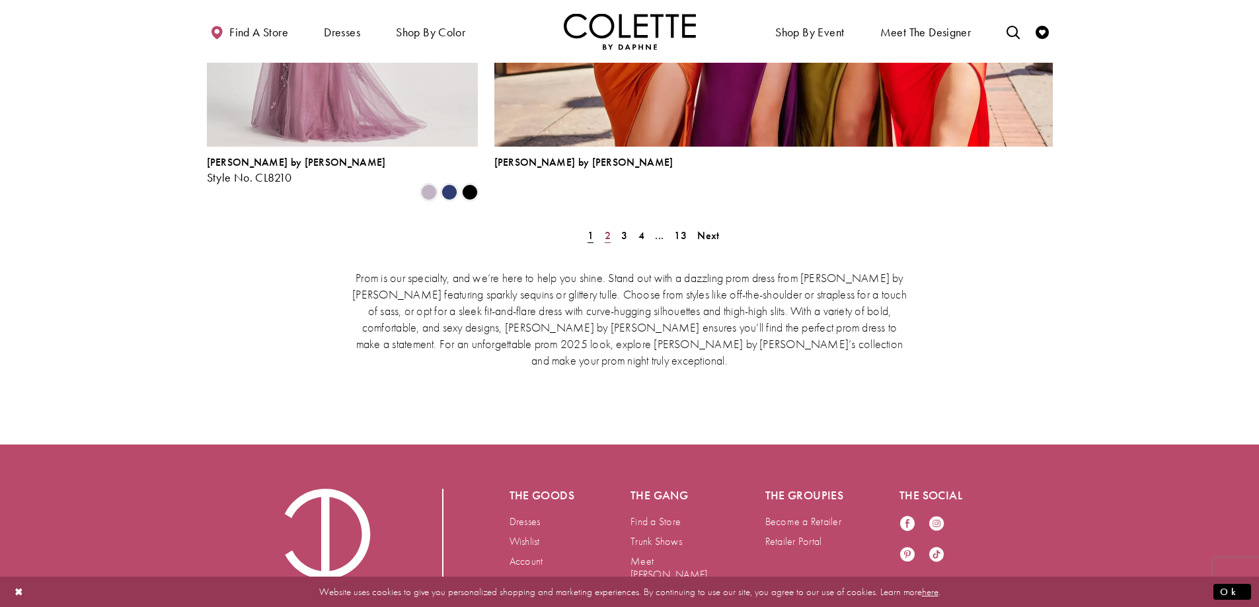
click at [608, 229] on span "2" at bounding box center [608, 236] width 6 height 14
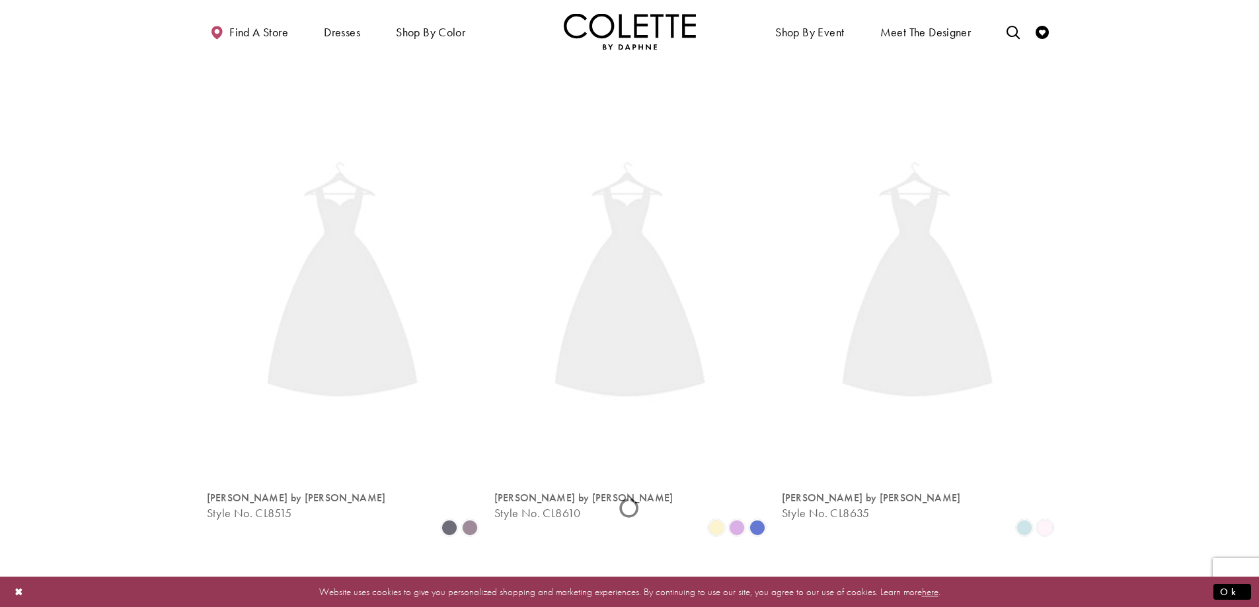
scroll to position [339, 0]
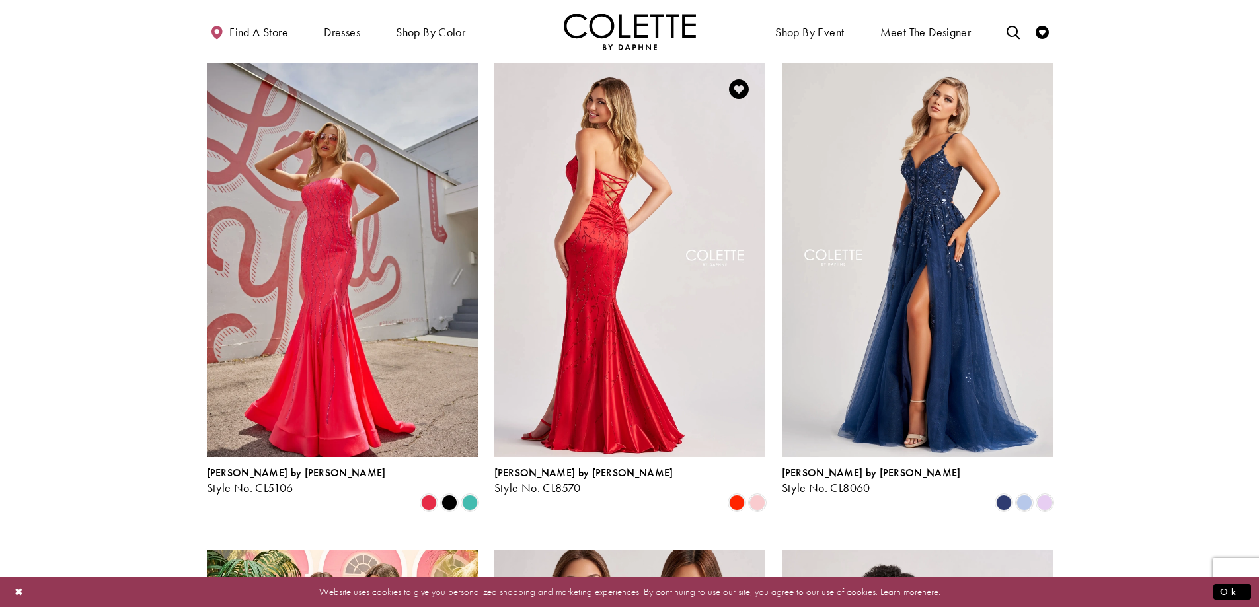
click at [616, 213] on img "Visit Colette by Daphne Style No. CL8570 Page" at bounding box center [629, 260] width 271 height 394
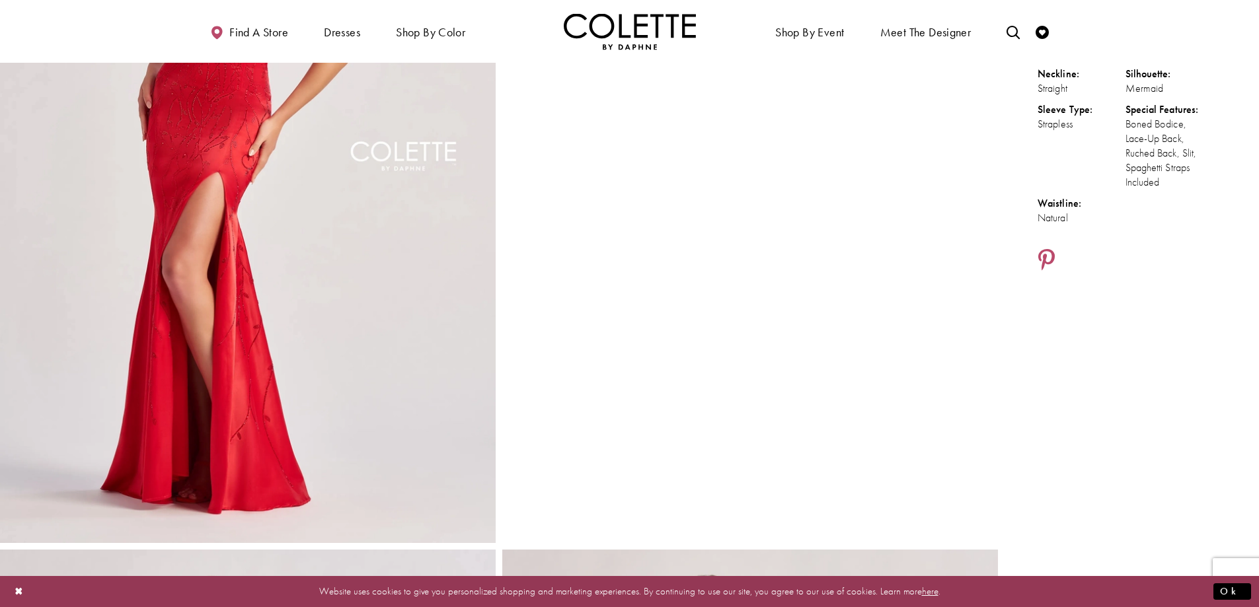
scroll to position [264, 0]
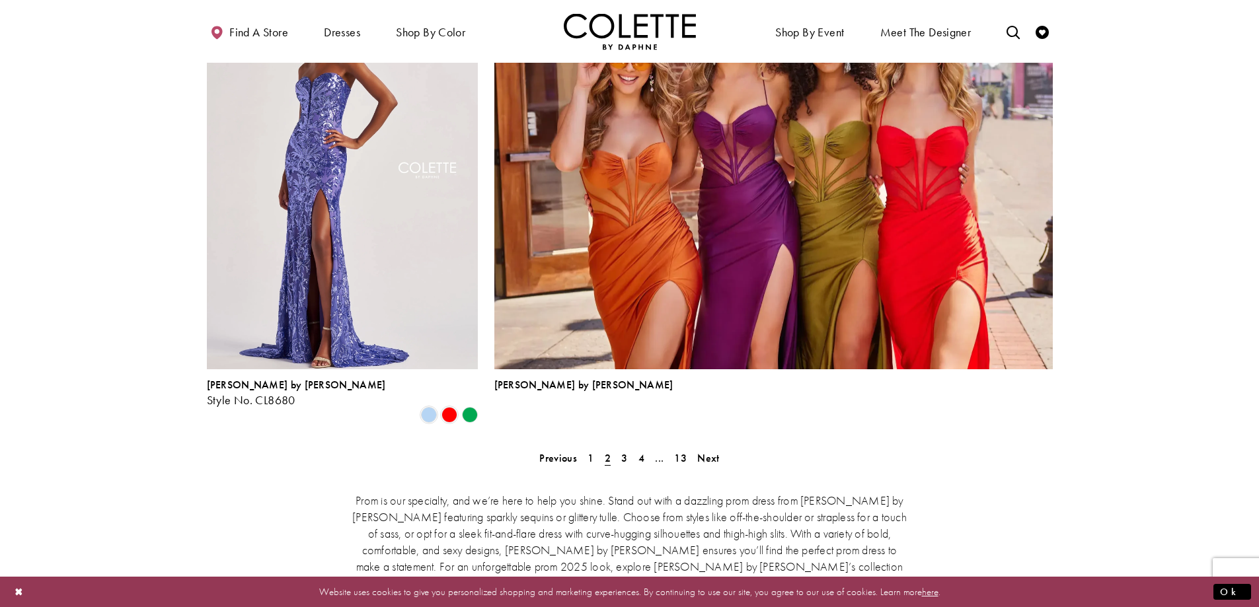
scroll to position [2654, 0]
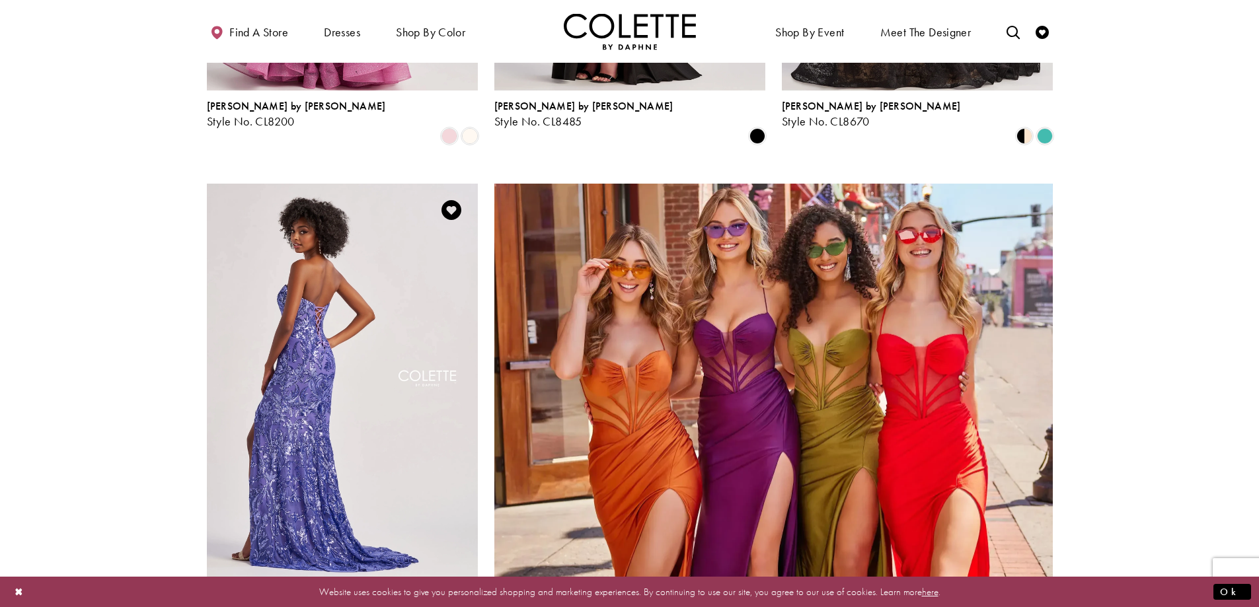
click at [367, 336] on img "Visit Colette by Daphne Style No. CL8680 Page" at bounding box center [342, 381] width 271 height 394
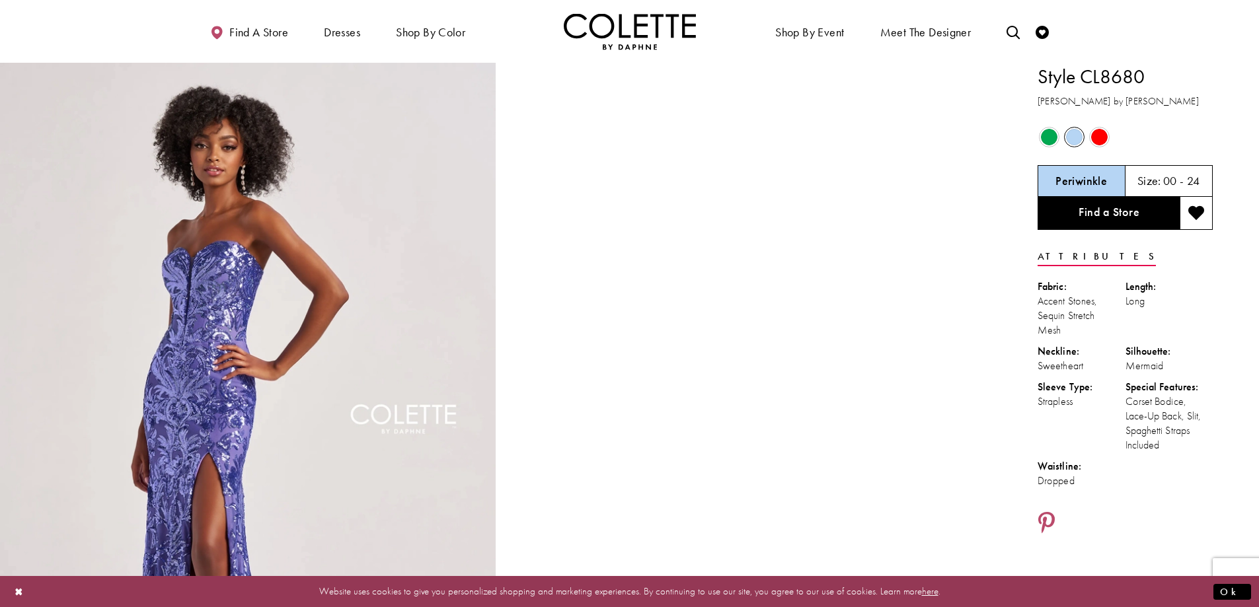
click at [1047, 132] on span "Product color controls state depends on size chosen" at bounding box center [1049, 137] width 17 height 17
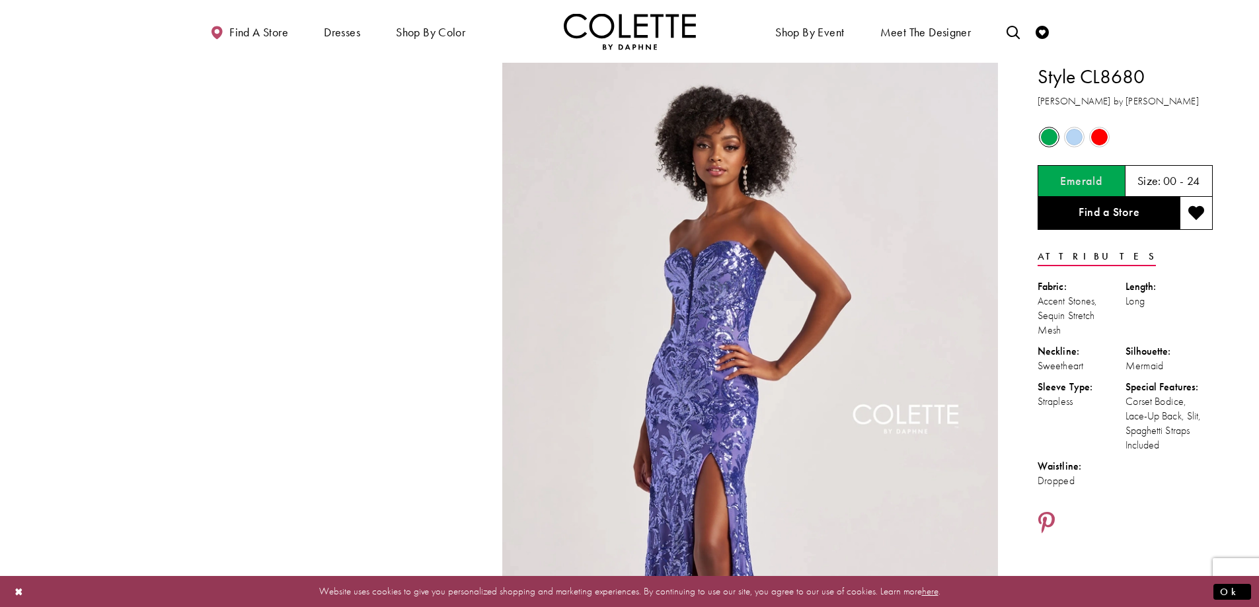
click at [1097, 134] on span "Product color controls state depends on size chosen" at bounding box center [1099, 137] width 17 height 17
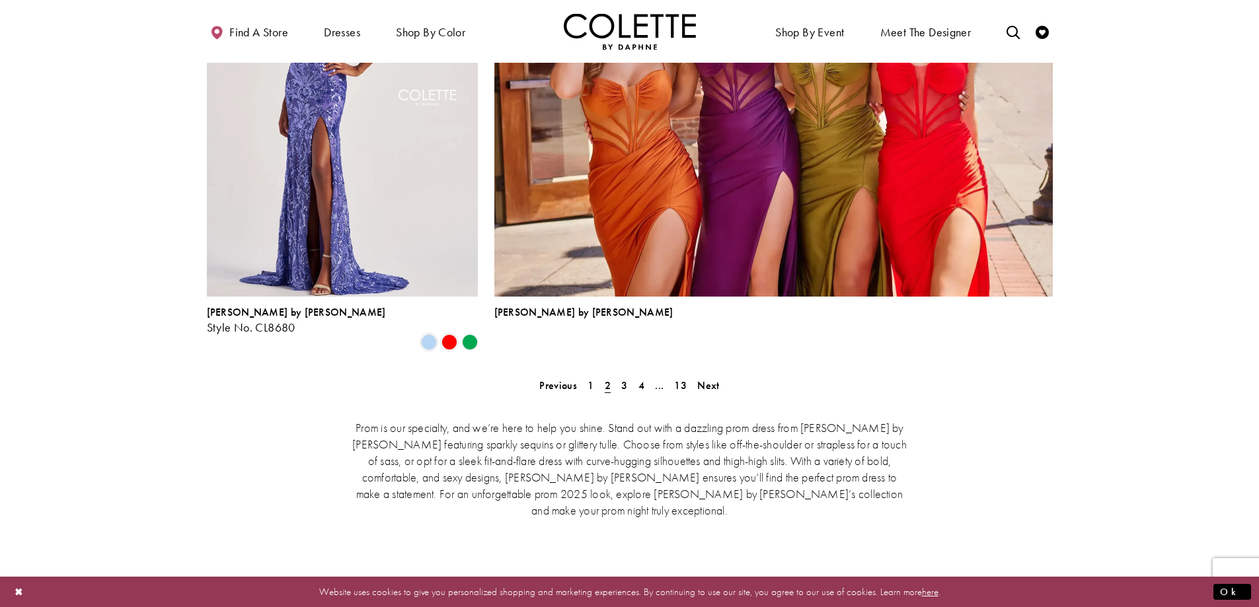
scroll to position [2984, 0]
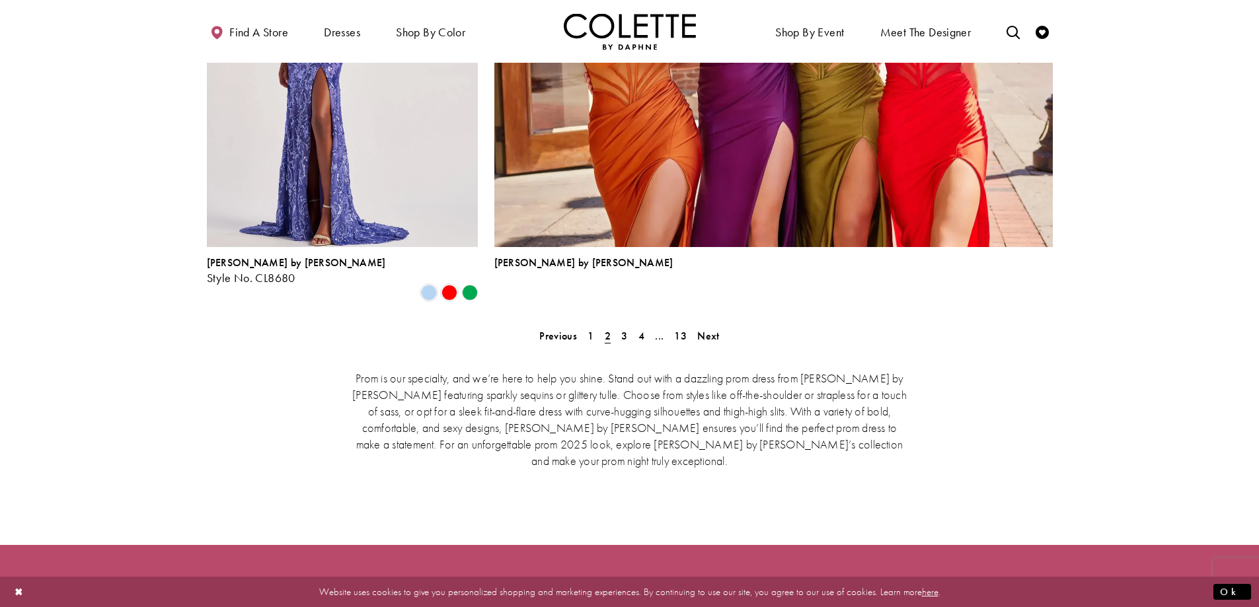
click at [607, 329] on span "2" at bounding box center [608, 336] width 6 height 14
click at [624, 329] on span "3" at bounding box center [624, 336] width 6 height 14
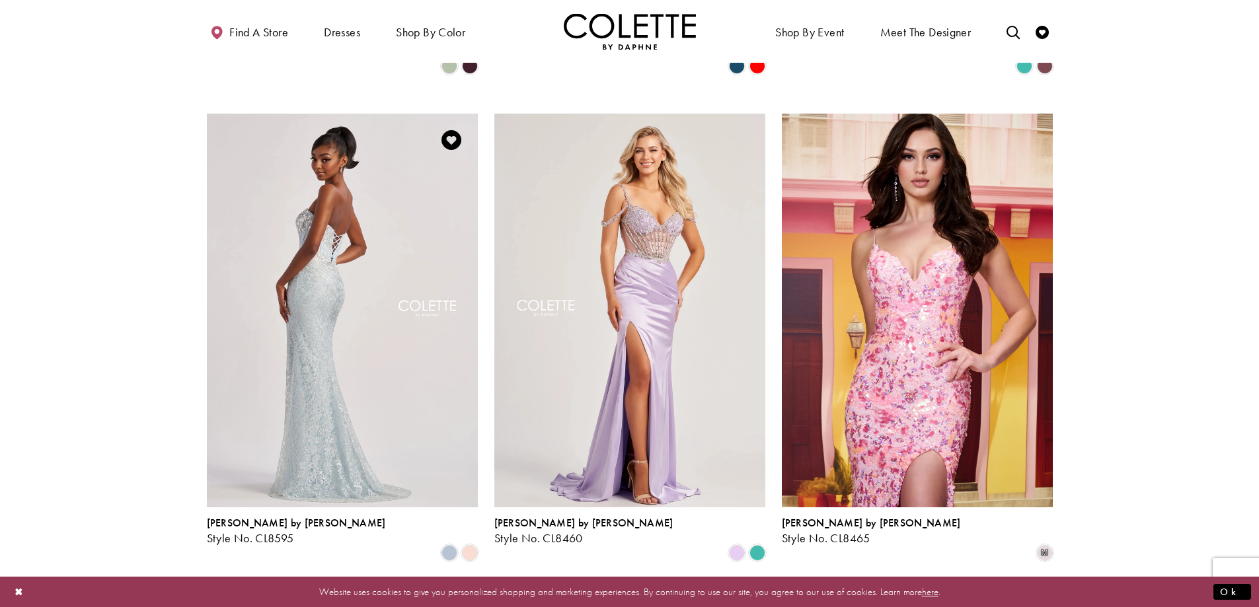
scroll to position [801, 0]
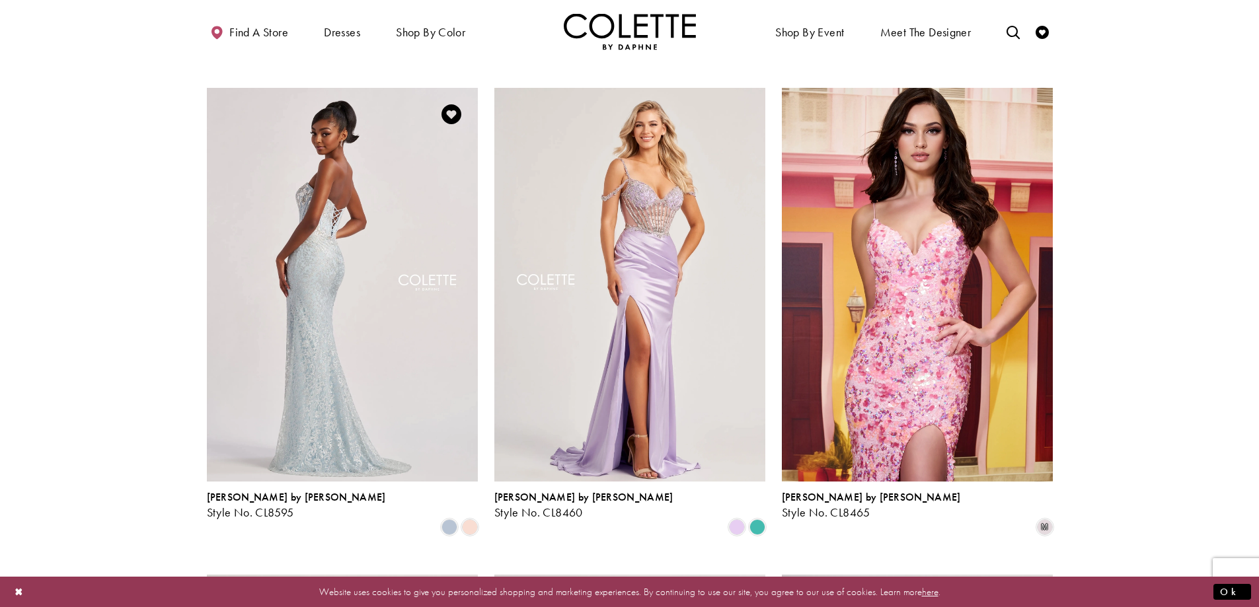
click at [342, 310] on img "Visit Colette by Daphne Style No. CL8595 Page" at bounding box center [342, 285] width 271 height 394
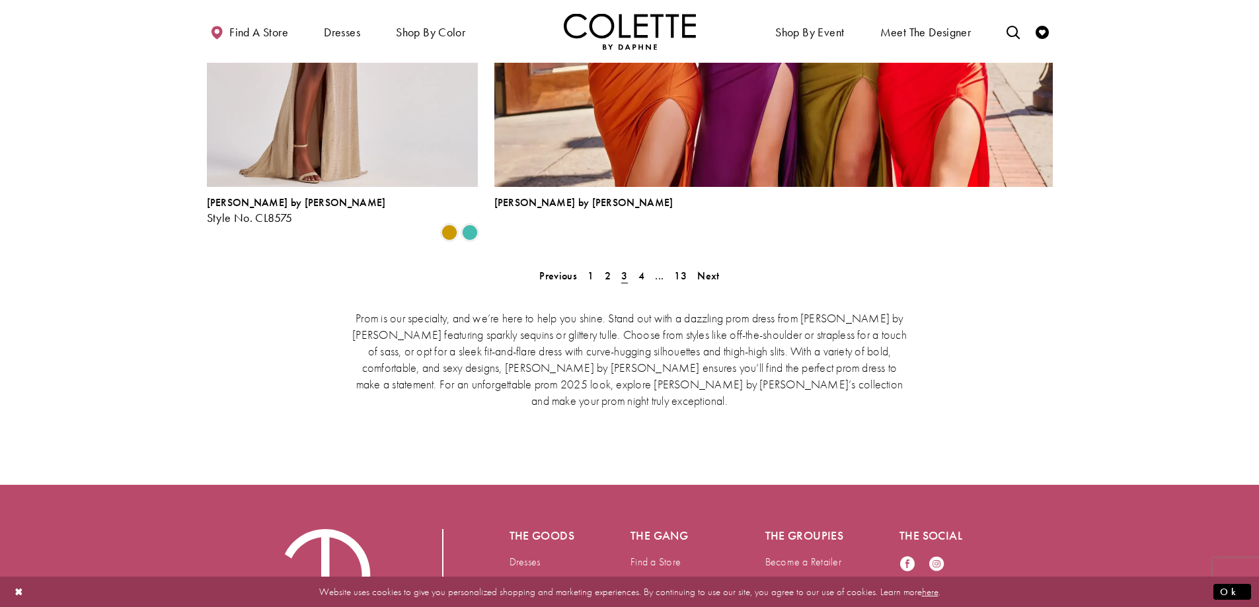
scroll to position [3085, 0]
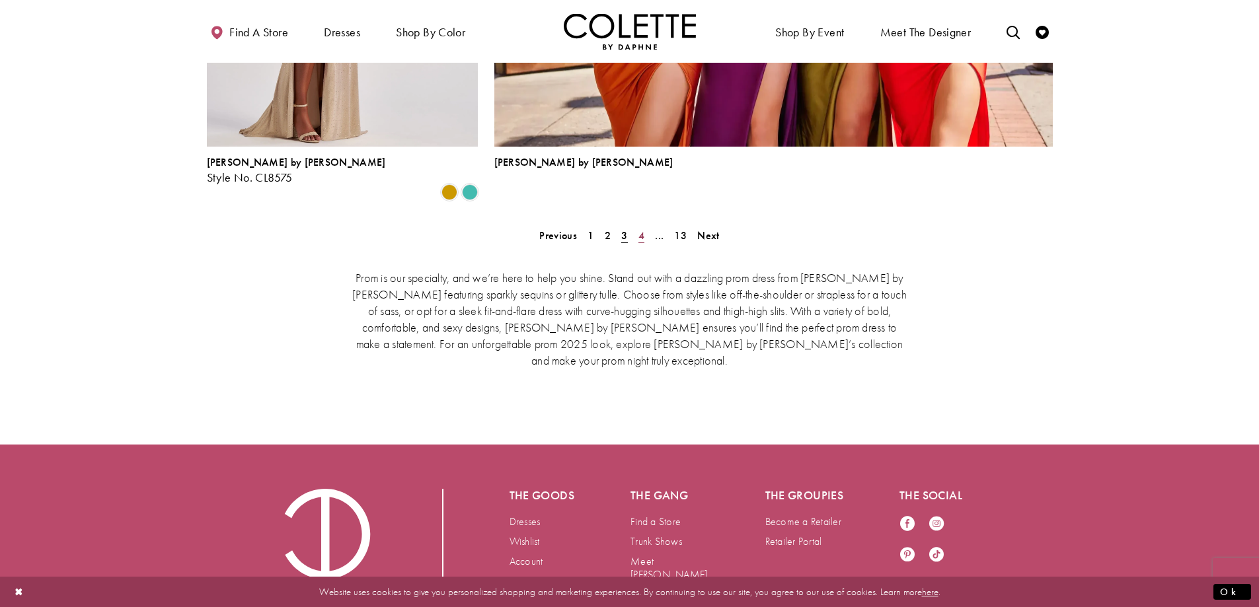
click at [640, 229] on span "4" at bounding box center [641, 236] width 6 height 14
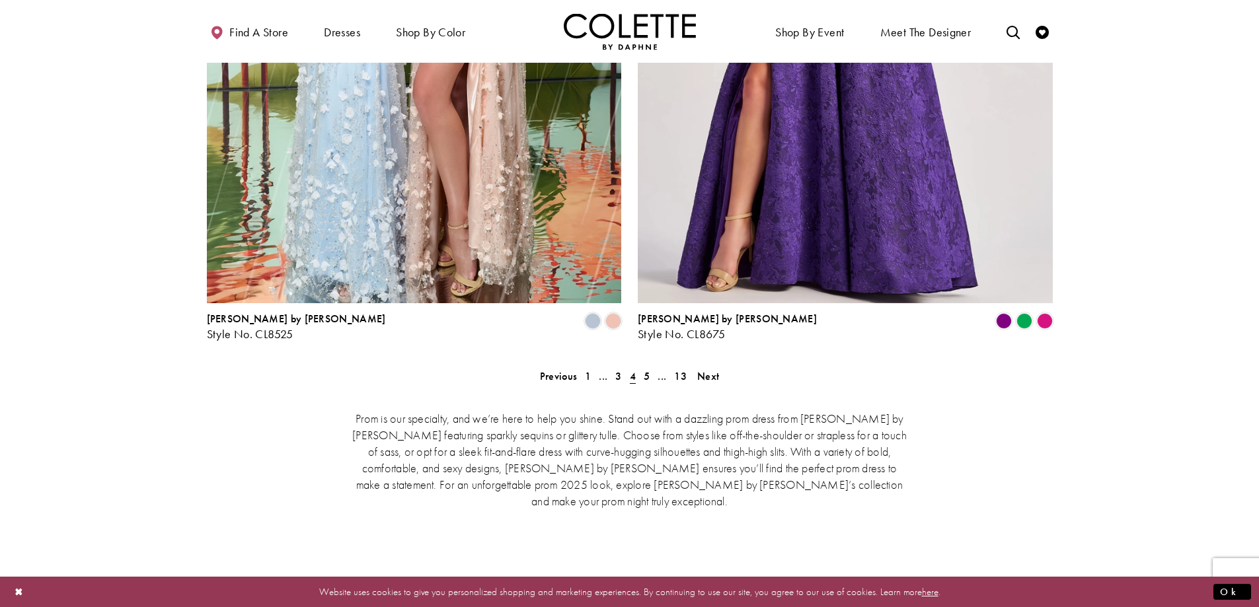
scroll to position [2651, 0]
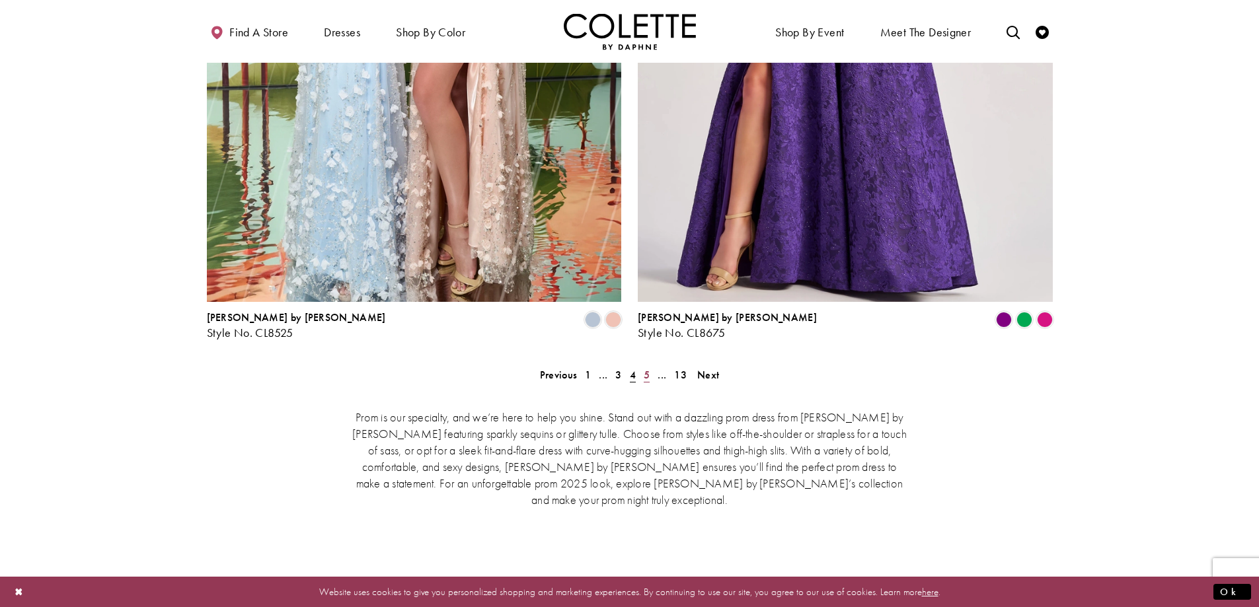
click at [645, 368] on span "5" at bounding box center [647, 375] width 6 height 14
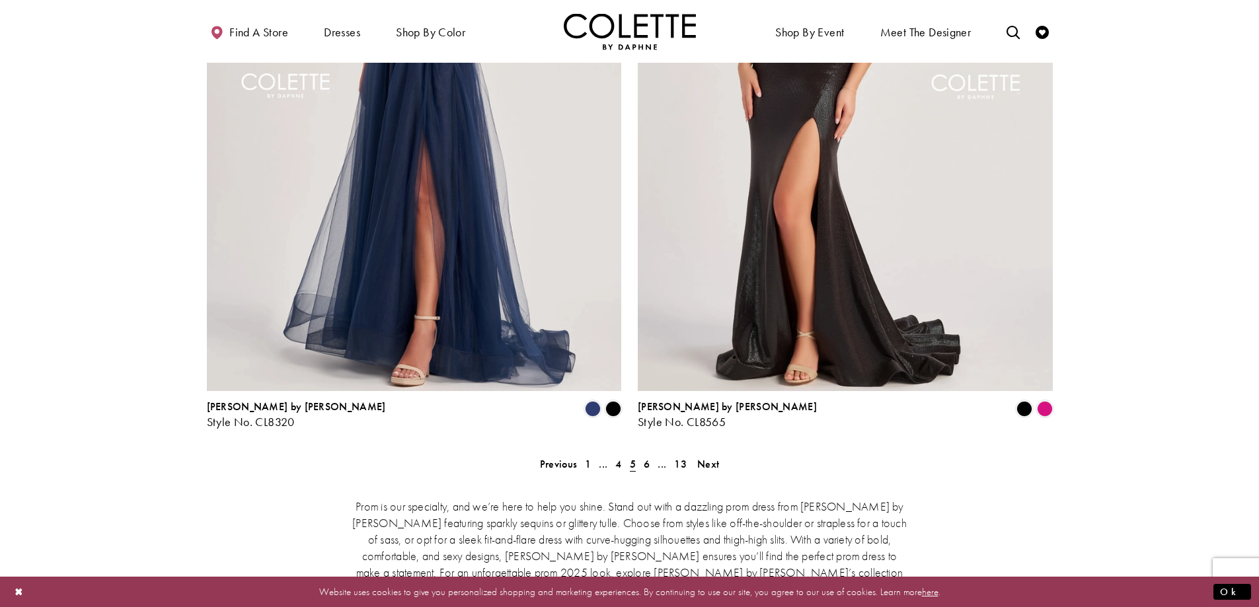
scroll to position [2651, 0]
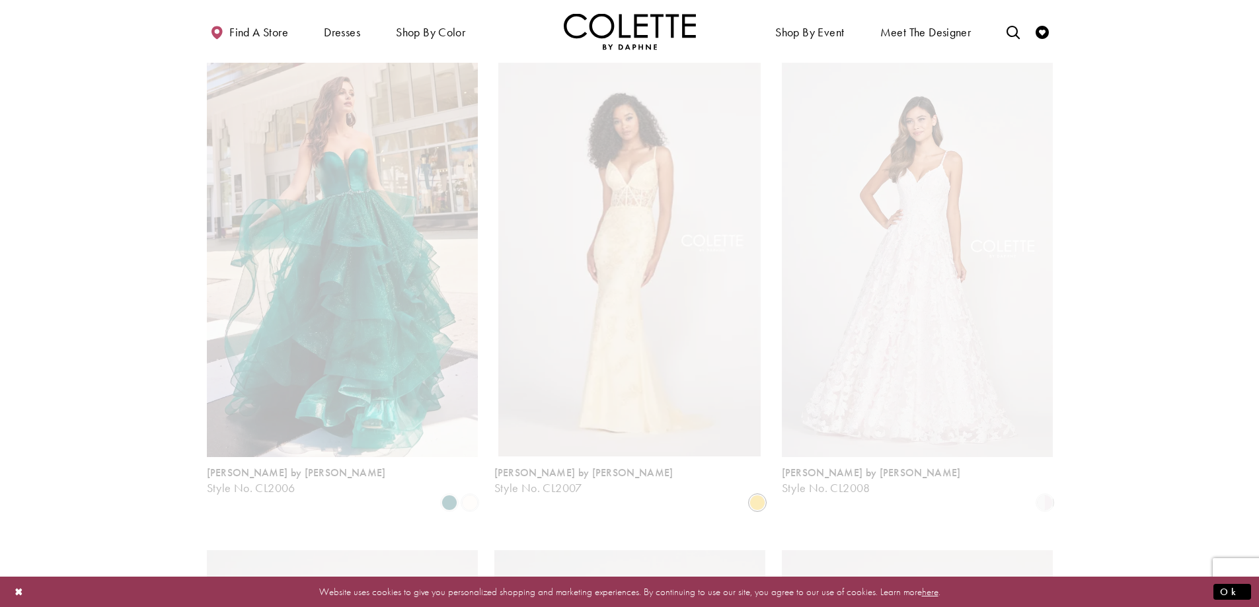
scroll to position [2620, 0]
